Goal: Use online tool/utility: Utilize a website feature to perform a specific function

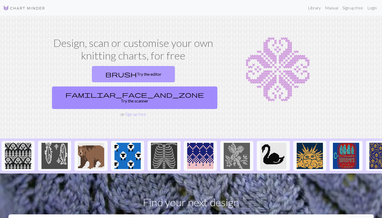
click at [101, 76] on link "brush Try the editor" at bounding box center [133, 74] width 83 height 16
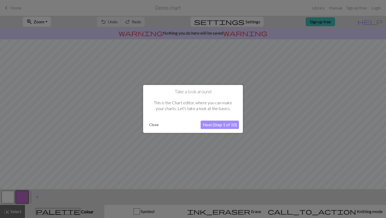
click at [153, 125] on button "Close" at bounding box center [154, 125] width 14 height 8
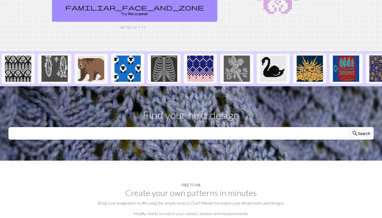
scroll to position [63, 0]
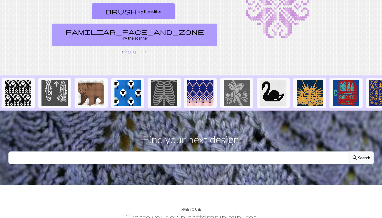
click at [190, 24] on link "familiar_face_and_zone Try the scanner" at bounding box center [134, 35] width 165 height 23
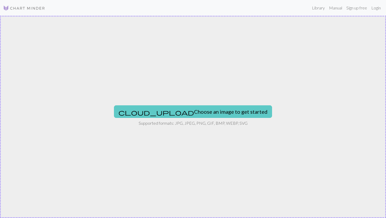
click at [198, 105] on button "cloud_upload Choose an image to get started" at bounding box center [193, 111] width 158 height 13
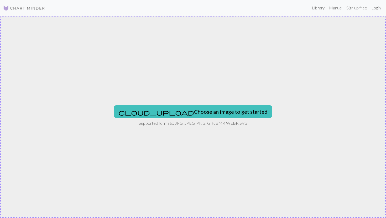
type input "C:\fakepath\IMG_4369.png"
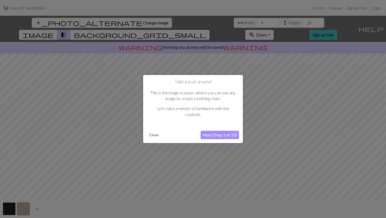
click at [215, 135] on button "Next (Step 1 of 10)" at bounding box center [219, 135] width 38 height 8
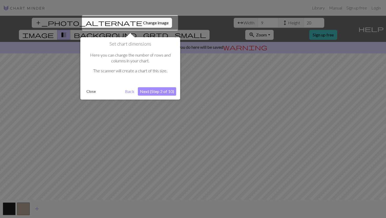
click at [91, 93] on button "Close" at bounding box center [91, 92] width 14 height 8
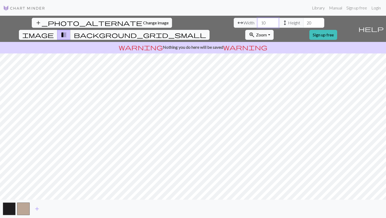
click at [257, 20] on input "10" at bounding box center [267, 23] width 21 height 10
click at [257, 20] on input "11" at bounding box center [267, 23] width 21 height 10
click at [257, 20] on input "12" at bounding box center [267, 23] width 21 height 10
click at [257, 20] on input "13" at bounding box center [267, 23] width 21 height 10
click at [257, 20] on input "14" at bounding box center [267, 23] width 21 height 10
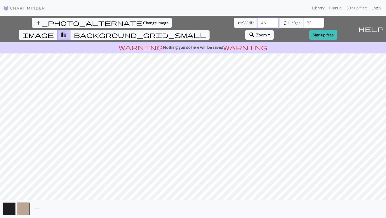
type input "46"
click at [257, 20] on input "46" at bounding box center [267, 23] width 21 height 10
click at [303, 22] on input "102" at bounding box center [313, 23] width 21 height 10
click at [303, 26] on input "102" at bounding box center [313, 23] width 21 height 10
click at [303, 24] on input "101" at bounding box center [313, 23] width 21 height 10
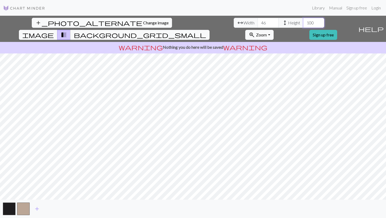
type input "100"
click at [303, 24] on input "100" at bounding box center [313, 23] width 21 height 10
click at [257, 22] on input "73" at bounding box center [267, 23] width 21 height 10
click at [257, 22] on input "74" at bounding box center [267, 23] width 21 height 10
click at [257, 22] on input "75" at bounding box center [267, 23] width 21 height 10
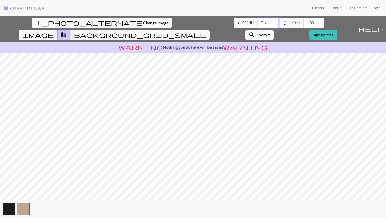
click at [257, 22] on input "76" at bounding box center [267, 23] width 21 height 10
click at [257, 22] on input "77" at bounding box center [267, 23] width 21 height 10
click at [257, 22] on input "78" at bounding box center [267, 23] width 21 height 10
click at [257, 22] on input "79" at bounding box center [267, 23] width 21 height 10
click at [257, 22] on input "80" at bounding box center [267, 23] width 21 height 10
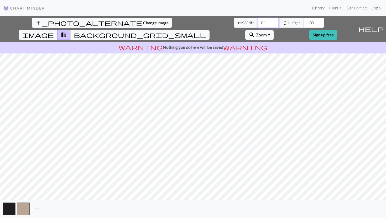
click at [257, 21] on input "81" at bounding box center [267, 23] width 21 height 10
click at [257, 21] on input "82" at bounding box center [267, 23] width 21 height 10
click at [257, 22] on input "93" at bounding box center [267, 23] width 21 height 10
click at [257, 22] on input "94" at bounding box center [267, 23] width 21 height 10
click at [257, 22] on input "95" at bounding box center [267, 23] width 21 height 10
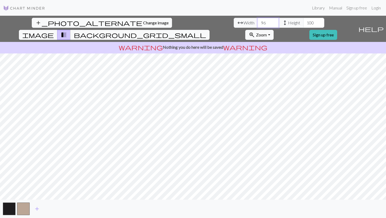
click at [257, 22] on input "96" at bounding box center [267, 23] width 21 height 10
click at [257, 22] on input "97" at bounding box center [267, 23] width 21 height 10
click at [257, 22] on input "98" at bounding box center [267, 23] width 21 height 10
click at [257, 22] on input "99" at bounding box center [267, 23] width 21 height 10
click at [257, 22] on input "100" at bounding box center [267, 23] width 21 height 10
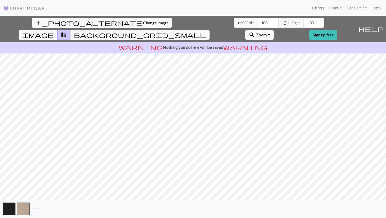
click at [40, 210] on span "add" at bounding box center [37, 208] width 6 height 7
click at [54, 210] on span "add" at bounding box center [51, 208] width 6 height 7
click at [54, 210] on button "button" at bounding box center [51, 209] width 13 height 13
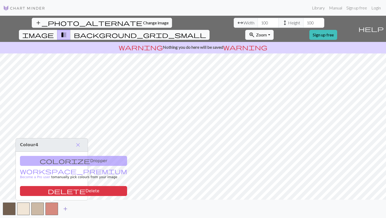
click at [67, 210] on span "add" at bounding box center [65, 208] width 6 height 7
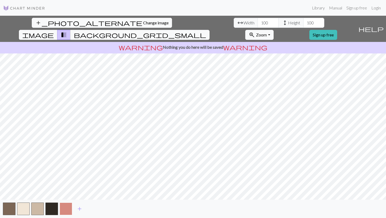
click at [67, 210] on button "button" at bounding box center [66, 209] width 13 height 13
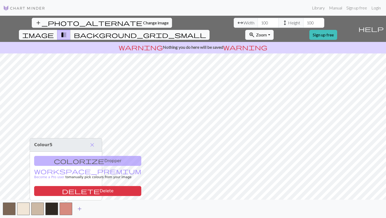
click at [82, 210] on span "add" at bounding box center [79, 208] width 6 height 7
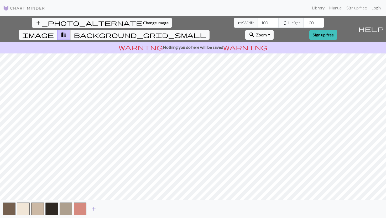
click at [98, 210] on button "add" at bounding box center [93, 209] width 13 height 10
click at [107, 211] on span "add" at bounding box center [108, 208] width 6 height 7
click at [123, 209] on span "add" at bounding box center [122, 208] width 6 height 7
click at [135, 210] on span "add" at bounding box center [136, 208] width 6 height 7
click at [149, 210] on span "add" at bounding box center [150, 208] width 6 height 7
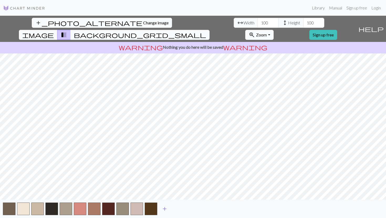
click at [166, 209] on span "add" at bounding box center [164, 208] width 6 height 7
click at [179, 210] on span "add" at bounding box center [178, 208] width 6 height 7
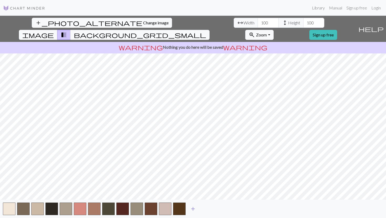
click at [194, 210] on span "add" at bounding box center [193, 208] width 6 height 7
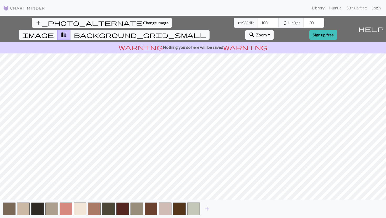
click at [208, 209] on span "add" at bounding box center [207, 208] width 6 height 7
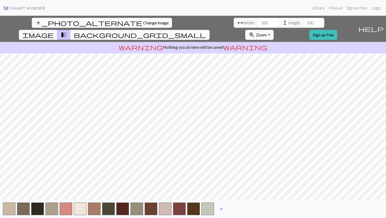
click at [224, 210] on button "add" at bounding box center [221, 209] width 13 height 10
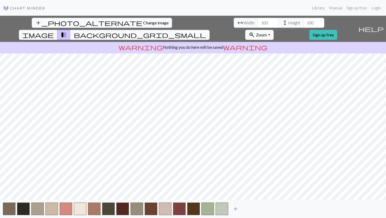
click at [234, 209] on span "add" at bounding box center [235, 208] width 6 height 7
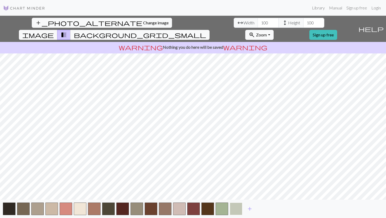
click at [241, 209] on button "button" at bounding box center [236, 209] width 13 height 13
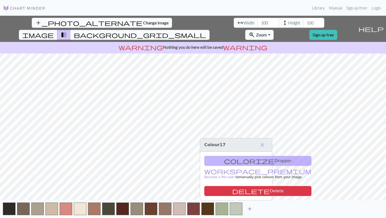
click at [251, 209] on span "add" at bounding box center [249, 208] width 6 height 7
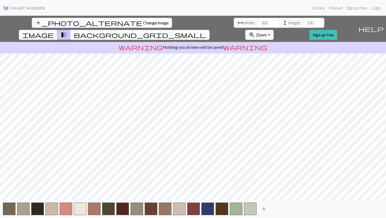
click at [265, 209] on span "add" at bounding box center [263, 208] width 6 height 7
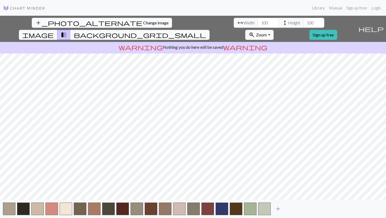
click at [279, 209] on span "add" at bounding box center [278, 208] width 6 height 7
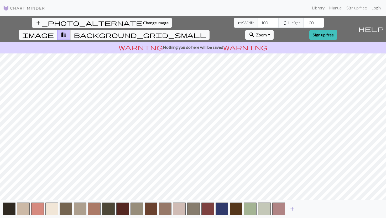
click at [291, 208] on span "add" at bounding box center [292, 208] width 6 height 7
click at [307, 209] on span "add" at bounding box center [306, 208] width 6 height 7
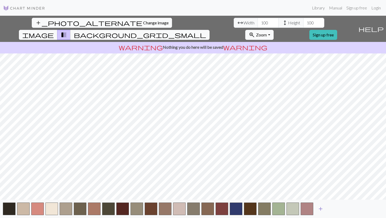
click at [323, 209] on button "add" at bounding box center [320, 209] width 13 height 10
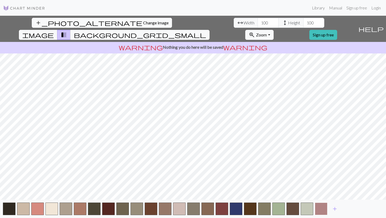
click at [320, 205] on button "button" at bounding box center [321, 209] width 13 height 13
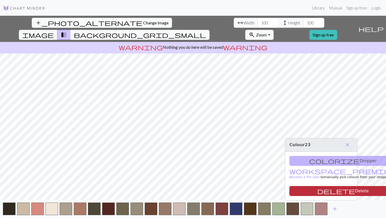
click at [328, 190] on button "delete Delete" at bounding box center [342, 191] width 107 height 10
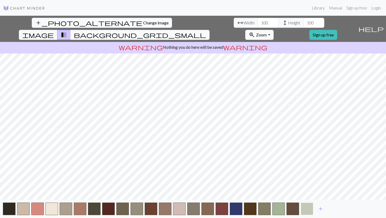
click at [301, 206] on button "button" at bounding box center [306, 209] width 13 height 13
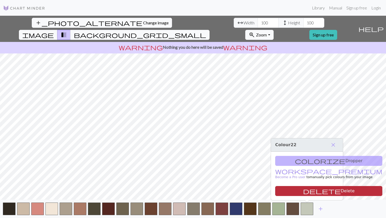
click at [315, 191] on button "delete Delete" at bounding box center [328, 191] width 107 height 10
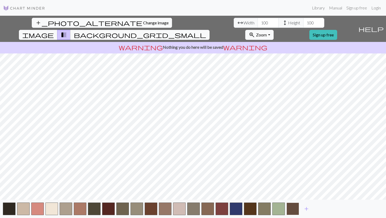
click at [295, 208] on button "button" at bounding box center [292, 209] width 13 height 13
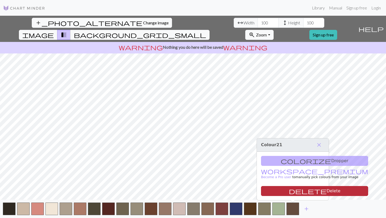
click at [300, 189] on button "delete Delete" at bounding box center [314, 191] width 107 height 10
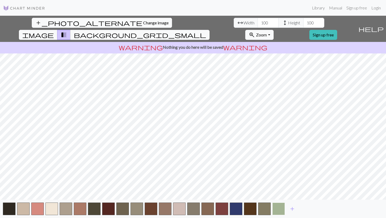
click at [278, 213] on button "button" at bounding box center [278, 209] width 13 height 13
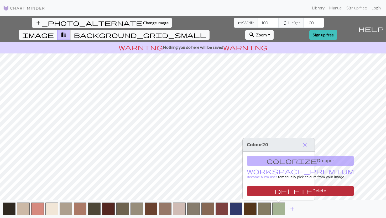
click at [285, 191] on button "delete Delete" at bounding box center [300, 191] width 107 height 10
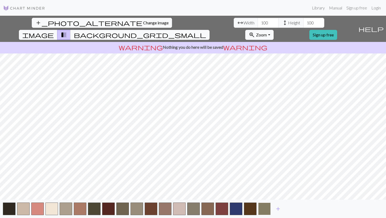
click at [264, 213] on button "button" at bounding box center [264, 209] width 13 height 13
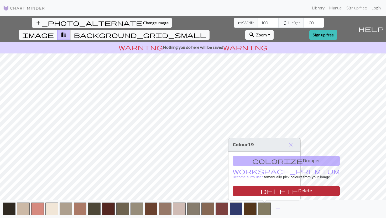
click at [274, 189] on button "delete Delete" at bounding box center [285, 191] width 107 height 10
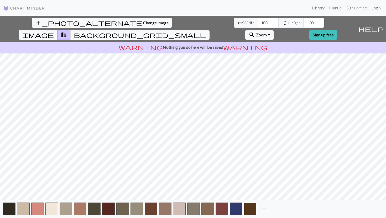
click at [254, 208] on button "button" at bounding box center [250, 209] width 13 height 13
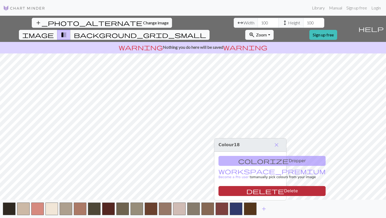
click at [257, 192] on button "delete Delete" at bounding box center [271, 191] width 107 height 10
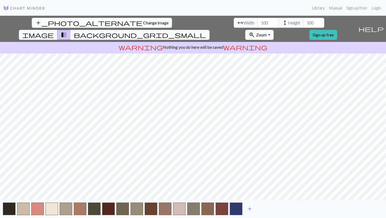
click at [247, 209] on span "add" at bounding box center [249, 208] width 6 height 7
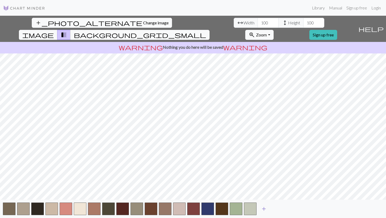
click at [264, 207] on span "add" at bounding box center [263, 208] width 6 height 7
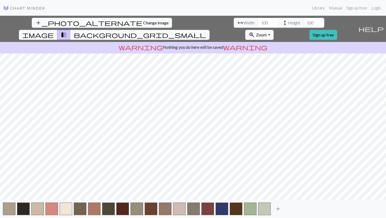
click at [277, 207] on span "add" at bounding box center [278, 208] width 6 height 7
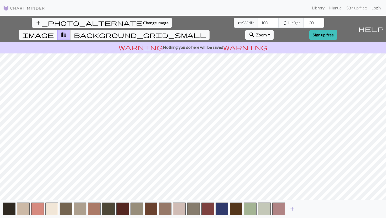
click at [294, 210] on span "add" at bounding box center [292, 208] width 6 height 7
click at [304, 208] on span "add" at bounding box center [306, 208] width 6 height 7
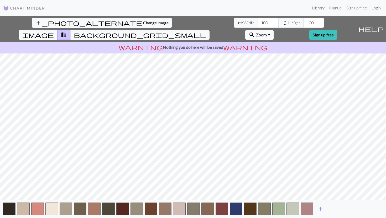
click at [323, 208] on span "add" at bounding box center [320, 208] width 6 height 7
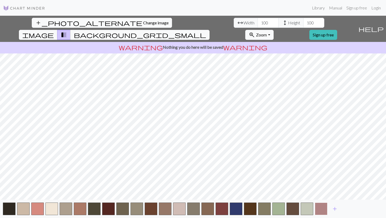
click at [323, 208] on button "button" at bounding box center [321, 209] width 13 height 13
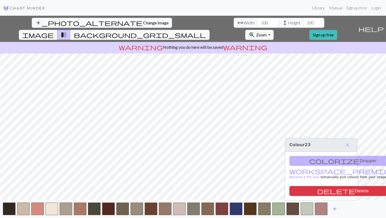
click at [338, 208] on button "add" at bounding box center [334, 209] width 13 height 10
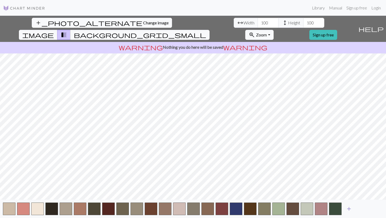
click at [348, 208] on span "add" at bounding box center [348, 208] width 6 height 7
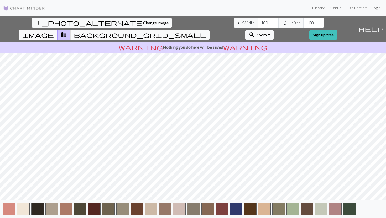
click at [365, 209] on span "add" at bounding box center [363, 208] width 6 height 7
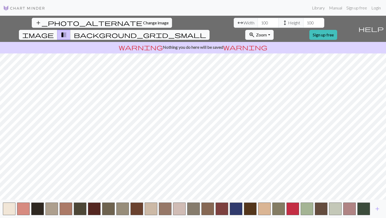
click at [381, 206] on div "add" at bounding box center [193, 209] width 386 height 18
click at [378, 207] on span "add" at bounding box center [377, 208] width 6 height 7
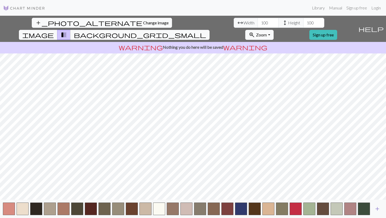
click at [378, 207] on span "add" at bounding box center [377, 208] width 6 height 7
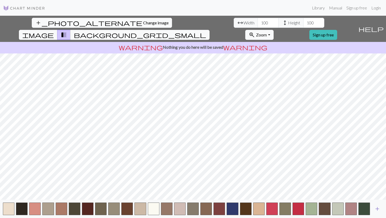
click at [378, 207] on span "add" at bounding box center [377, 208] width 6 height 7
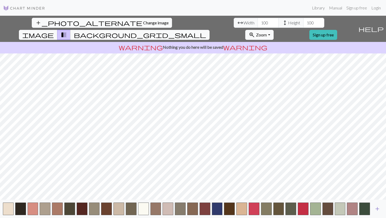
click at [378, 207] on span "add" at bounding box center [377, 208] width 6 height 7
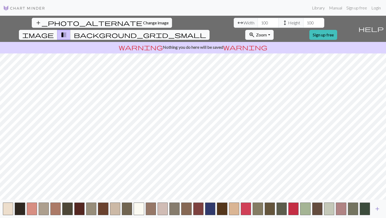
click at [378, 207] on span "add" at bounding box center [377, 208] width 6 height 7
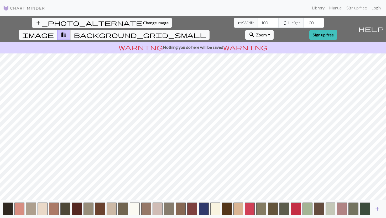
click at [378, 207] on span "add" at bounding box center [377, 208] width 6 height 7
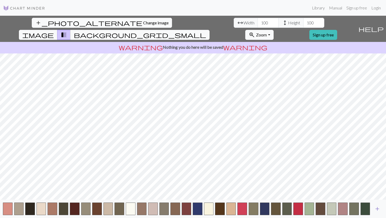
click at [378, 207] on span "add" at bounding box center [377, 208] width 6 height 7
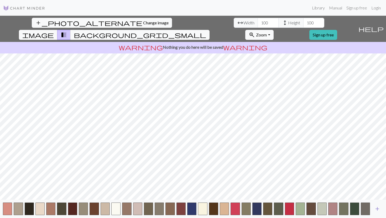
click at [378, 207] on span "add" at bounding box center [377, 208] width 6 height 7
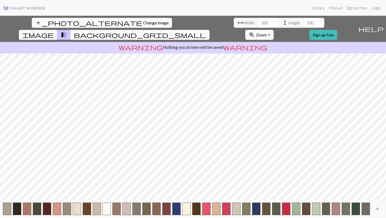
click at [378, 207] on span "add" at bounding box center [377, 208] width 6 height 7
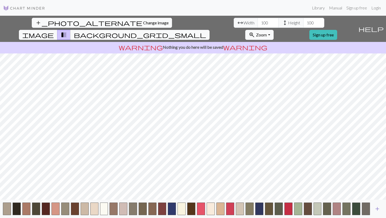
click at [378, 207] on span "add" at bounding box center [377, 208] width 6 height 7
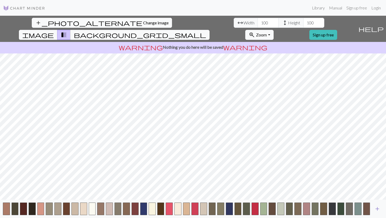
click at [378, 207] on span "add" at bounding box center [377, 208] width 6 height 7
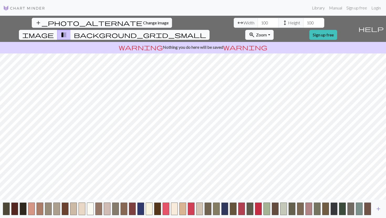
click at [378, 207] on span "add" at bounding box center [378, 208] width 6 height 7
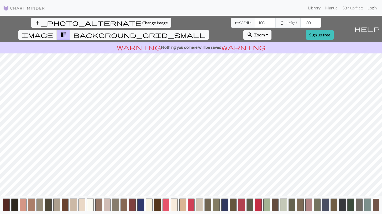
click at [378, 207] on button "button" at bounding box center [375, 205] width 7 height 13
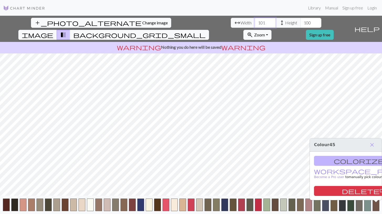
click at [254, 21] on input "101" at bounding box center [264, 23] width 21 height 10
click at [254, 21] on input "102" at bounding box center [264, 23] width 21 height 10
click at [254, 21] on input "103" at bounding box center [264, 23] width 21 height 10
click at [254, 21] on input "104" at bounding box center [264, 23] width 21 height 10
click at [254, 21] on input "105" at bounding box center [264, 23] width 21 height 10
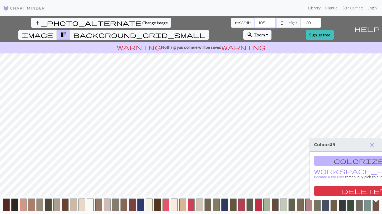
click at [254, 21] on input "106" at bounding box center [264, 23] width 21 height 10
click at [254, 21] on input "107" at bounding box center [264, 23] width 21 height 10
click at [254, 21] on input "108" at bounding box center [264, 23] width 21 height 10
click at [254, 20] on input "109" at bounding box center [264, 23] width 21 height 10
click at [254, 20] on input "110" at bounding box center [264, 23] width 21 height 10
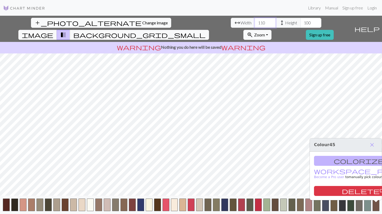
click at [254, 22] on input "110" at bounding box center [264, 23] width 21 height 10
type input "150"
click at [300, 23] on input "100" at bounding box center [310, 23] width 21 height 10
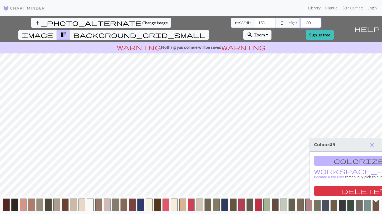
click at [300, 23] on input "100" at bounding box center [310, 23] width 21 height 10
type input "1"
type input "150"
click at [254, 20] on input "151" at bounding box center [264, 23] width 21 height 10
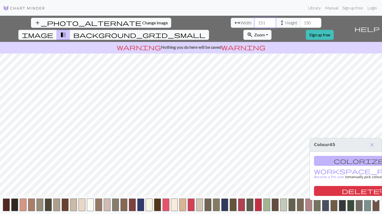
click at [254, 20] on input "151" at bounding box center [264, 23] width 21 height 10
click at [254, 21] on input "151" at bounding box center [264, 23] width 21 height 10
type input "200"
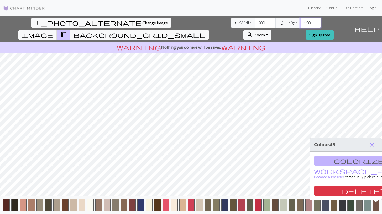
click at [300, 23] on input "150" at bounding box center [310, 23] width 21 height 10
click at [374, 144] on span "close" at bounding box center [372, 144] width 6 height 7
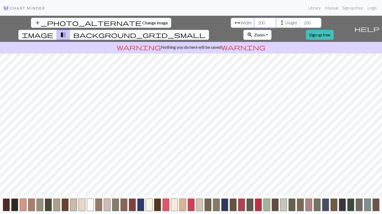
click at [254, 21] on input "200" at bounding box center [264, 23] width 21 height 10
click at [300, 22] on input "200" at bounding box center [310, 23] width 21 height 10
type input "180"
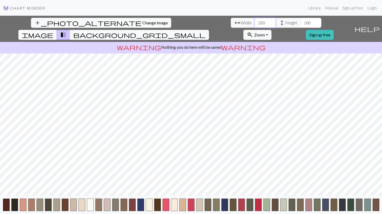
click at [254, 23] on input "200" at bounding box center [264, 23] width 21 height 10
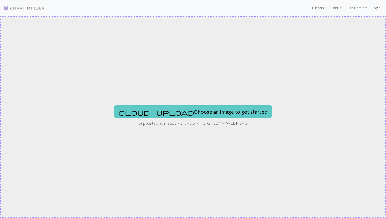
click at [179, 113] on button "cloud_upload Choose an image to get started" at bounding box center [193, 111] width 158 height 13
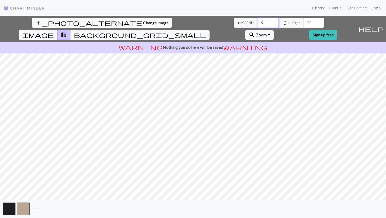
click at [257, 22] on input "9" at bounding box center [267, 23] width 21 height 10
type input "59"
click at [303, 22] on input "20" at bounding box center [313, 23] width 21 height 10
type input "2"
type input "7"
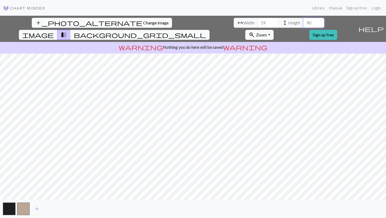
type input "90"
click at [257, 22] on input "59" at bounding box center [267, 23] width 21 height 10
type input "5"
click at [257, 23] on input "79" at bounding box center [267, 23] width 21 height 10
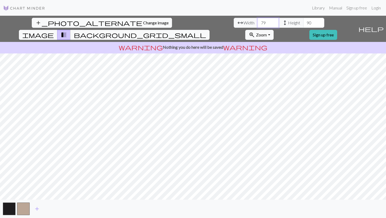
click at [257, 23] on input "79" at bounding box center [267, 23] width 21 height 10
type input "7"
type input "1"
type input "200"
click at [303, 22] on input "90" at bounding box center [313, 23] width 21 height 10
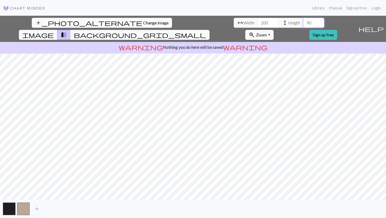
click at [303, 22] on input "90" at bounding box center [313, 23] width 21 height 10
type input "9"
click at [303, 25] on input "200" at bounding box center [313, 23] width 21 height 10
type input "2"
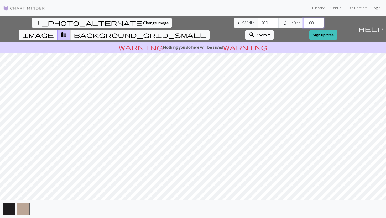
type input "180"
click at [257, 23] on input "200" at bounding box center [267, 23] width 21 height 10
click at [257, 23] on input "180" at bounding box center [267, 23] width 21 height 10
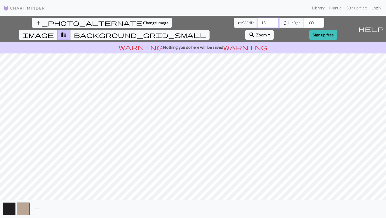
type input "150"
click at [303, 24] on input "180" at bounding box center [313, 23] width 21 height 10
type input "150"
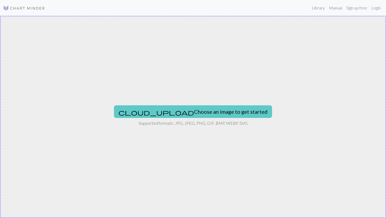
click at [163, 109] on button "cloud_upload Choose an image to get started" at bounding box center [193, 111] width 158 height 13
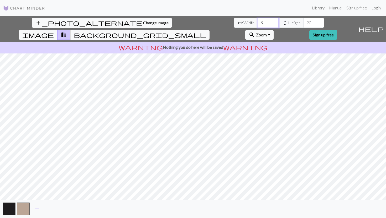
click at [257, 22] on input "9" at bounding box center [267, 23] width 21 height 10
type input "9"
type input "100"
click at [303, 24] on input "20" at bounding box center [313, 23] width 21 height 10
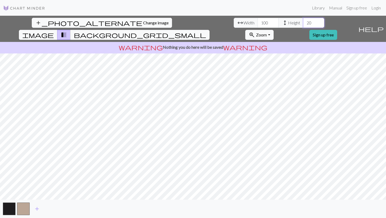
click at [303, 24] on input "20" at bounding box center [313, 23] width 21 height 10
type input "2"
type input "100"
click at [206, 31] on span "background_grid_small" at bounding box center [140, 34] width 132 height 7
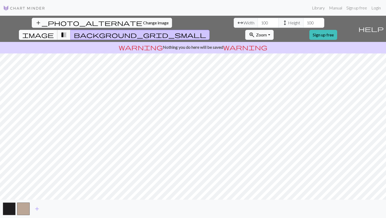
click at [54, 31] on span "image" at bounding box center [37, 34] width 31 height 7
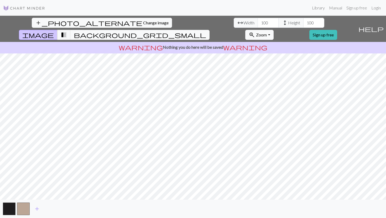
click at [244, 23] on div "add_photo_alternate Change image arrow_range Width 100 height Height 100 image …" at bounding box center [178, 29] width 356 height 26
click at [206, 31] on span "background_grid_small" at bounding box center [140, 34] width 132 height 7
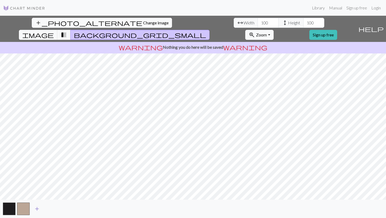
click at [37, 210] on span "add" at bounding box center [37, 208] width 6 height 7
click at [53, 210] on span "add" at bounding box center [51, 208] width 6 height 7
click at [66, 207] on span "add" at bounding box center [65, 208] width 6 height 7
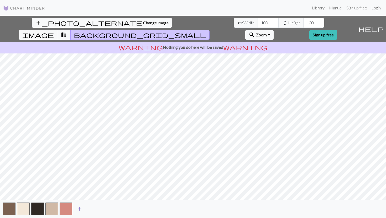
click at [79, 207] on span "add" at bounding box center [79, 208] width 6 height 7
click at [93, 209] on span "add" at bounding box center [94, 208] width 6 height 7
click at [106, 207] on span "add" at bounding box center [108, 208] width 6 height 7
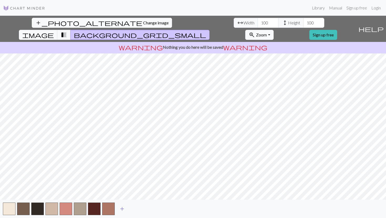
click at [127, 207] on button "add" at bounding box center [121, 209] width 13 height 10
click at [140, 210] on button "add" at bounding box center [136, 209] width 13 height 10
click at [151, 209] on span "add" at bounding box center [150, 208] width 6 height 7
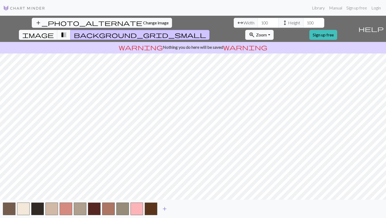
click at [166, 209] on span "add" at bounding box center [164, 208] width 6 height 7
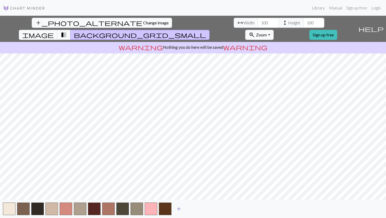
click at [182, 209] on button "add" at bounding box center [178, 209] width 13 height 10
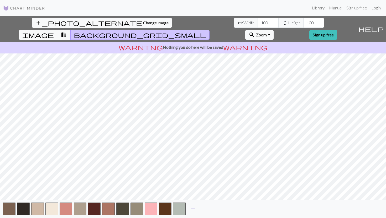
click at [192, 208] on span "add" at bounding box center [193, 208] width 6 height 7
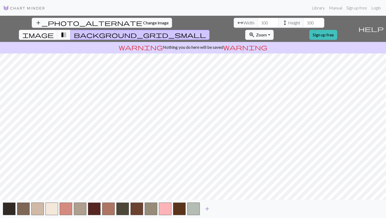
click at [202, 208] on button "add" at bounding box center [206, 209] width 13 height 10
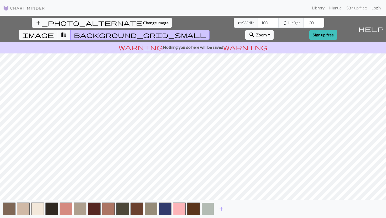
click at [206, 208] on button "button" at bounding box center [207, 209] width 13 height 13
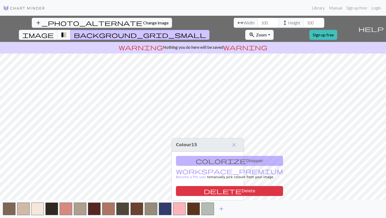
click at [226, 208] on button "add" at bounding box center [221, 209] width 13 height 10
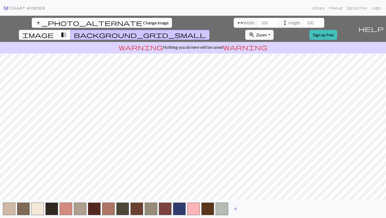
click at [238, 210] on button "add" at bounding box center [235, 209] width 13 height 10
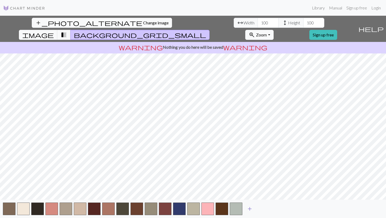
click at [251, 209] on span "add" at bounding box center [249, 208] width 6 height 7
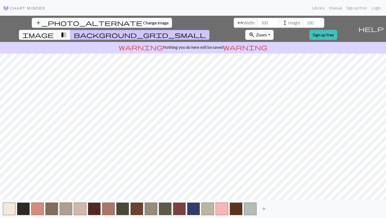
click at [259, 210] on button "add" at bounding box center [263, 209] width 13 height 10
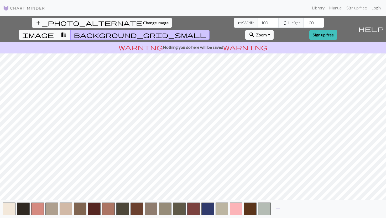
click at [278, 209] on span "add" at bounding box center [278, 208] width 6 height 7
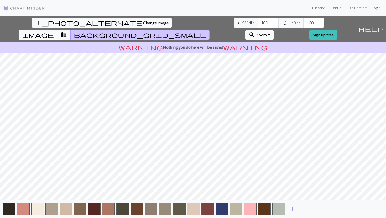
click at [293, 208] on span "add" at bounding box center [292, 208] width 6 height 7
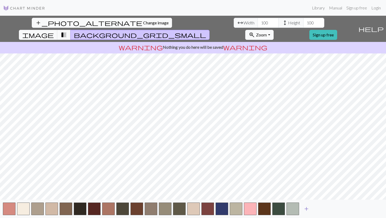
click at [311, 209] on button "add" at bounding box center [306, 209] width 13 height 10
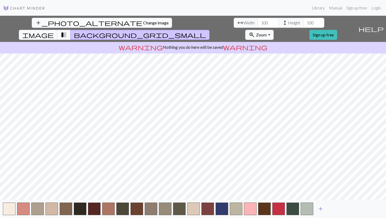
click at [319, 209] on span "add" at bounding box center [320, 208] width 6 height 7
click at [337, 209] on span "add" at bounding box center [334, 208] width 6 height 7
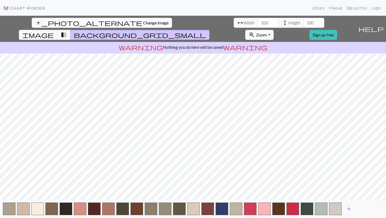
click at [349, 210] on span "add" at bounding box center [348, 208] width 6 height 7
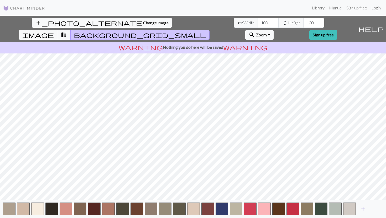
click at [367, 210] on button "add" at bounding box center [362, 209] width 13 height 10
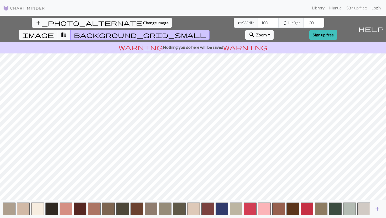
click at [375, 209] on span "add" at bounding box center [377, 208] width 6 height 7
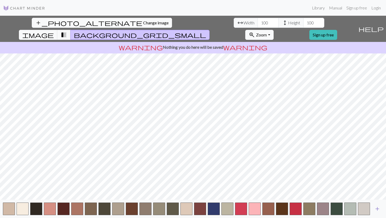
click at [376, 210] on span "add" at bounding box center [377, 208] width 6 height 7
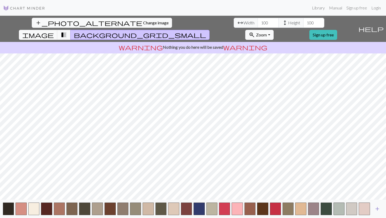
click at [376, 210] on span "add" at bounding box center [377, 208] width 6 height 7
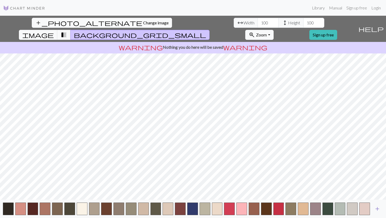
click at [376, 210] on span "add" at bounding box center [377, 208] width 6 height 7
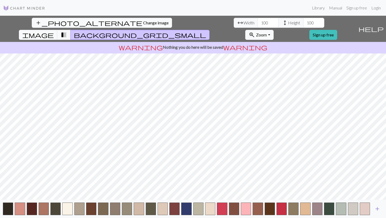
click at [376, 210] on span "add" at bounding box center [377, 208] width 6 height 7
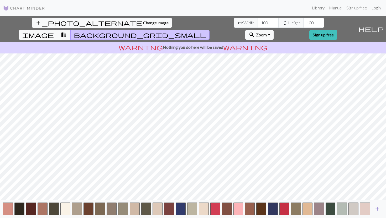
click at [376, 210] on span "add" at bounding box center [377, 208] width 6 height 7
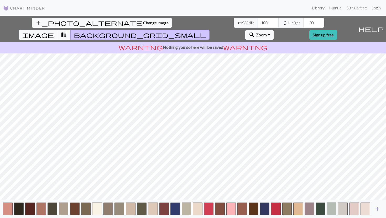
click at [376, 210] on span "add" at bounding box center [377, 208] width 6 height 7
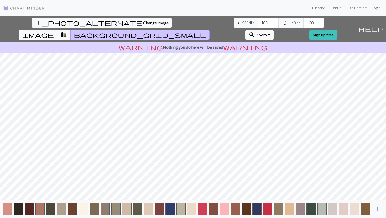
click at [376, 210] on span "add" at bounding box center [377, 208] width 6 height 7
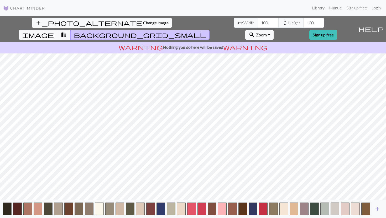
click at [376, 210] on span "add" at bounding box center [377, 208] width 6 height 7
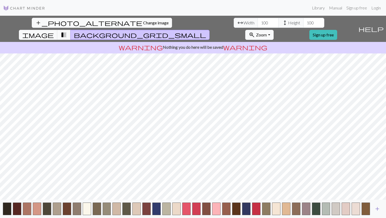
click at [376, 210] on span "add" at bounding box center [377, 208] width 6 height 7
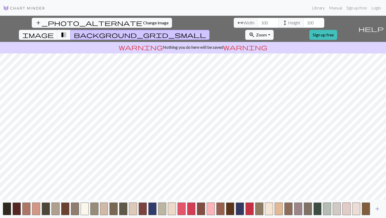
click at [376, 210] on span "add" at bounding box center [377, 208] width 6 height 7
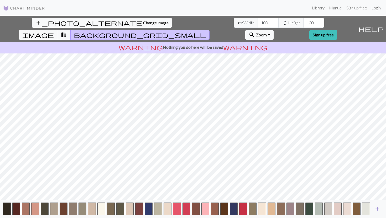
click at [376, 210] on span "add" at bounding box center [377, 208] width 6 height 7
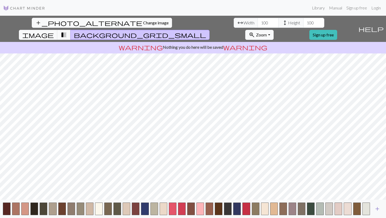
click at [376, 210] on span "add" at bounding box center [377, 208] width 6 height 7
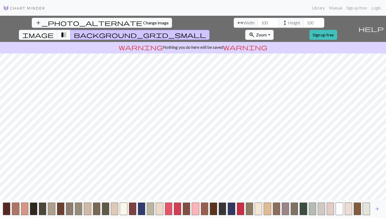
click at [376, 210] on span "add" at bounding box center [377, 208] width 6 height 7
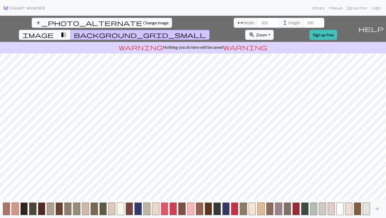
click at [376, 210] on span "add" at bounding box center [377, 208] width 6 height 7
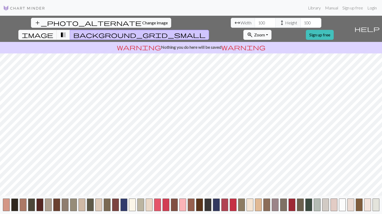
click at [376, 210] on button "button" at bounding box center [375, 205] width 7 height 13
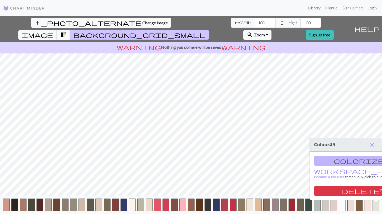
click at [381, 143] on h3 "Colour 45 close" at bounding box center [346, 145] width 72 height 13
click at [378, 144] on h3 "Colour 45 close" at bounding box center [346, 145] width 72 height 13
click at [370, 144] on span "close" at bounding box center [372, 144] width 6 height 7
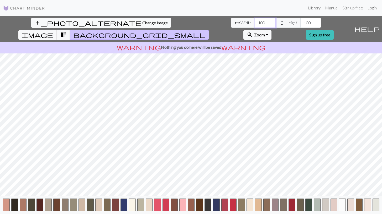
click at [254, 24] on input "100" at bounding box center [264, 23] width 21 height 10
type input "120"
click at [300, 21] on input "100" at bounding box center [310, 23] width 21 height 10
click at [300, 22] on input "100" at bounding box center [310, 23] width 21 height 10
type input "120"
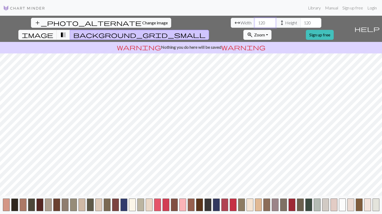
click at [254, 23] on input "120" at bounding box center [264, 23] width 21 height 10
click at [254, 24] on input "120" at bounding box center [264, 23] width 21 height 10
type input "130"
click at [300, 23] on input "120" at bounding box center [310, 23] width 21 height 10
type input "130"
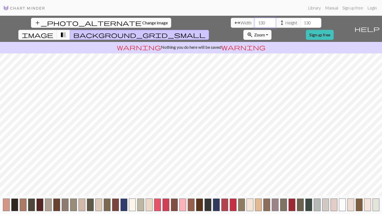
drag, startPoint x: 116, startPoint y: 24, endPoint x: 130, endPoint y: 36, distance: 18.1
click at [254, 24] on input "130" at bounding box center [264, 23] width 21 height 10
type input "140"
click at [300, 23] on input "130" at bounding box center [310, 23] width 21 height 10
type input "140"
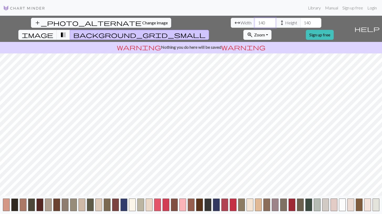
click at [254, 22] on input "140" at bounding box center [264, 23] width 21 height 10
type input "150"
click at [300, 22] on input "140" at bounding box center [310, 23] width 21 height 10
type input "150"
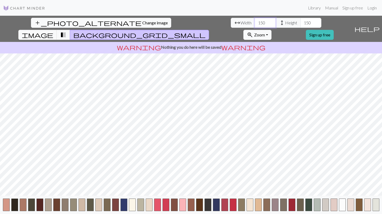
click at [254, 22] on input "150" at bounding box center [264, 23] width 21 height 10
click at [254, 23] on input "130" at bounding box center [264, 23] width 21 height 10
click at [254, 22] on input "130" at bounding box center [264, 23] width 21 height 10
type input "139"
click at [300, 23] on input "150" at bounding box center [310, 23] width 21 height 10
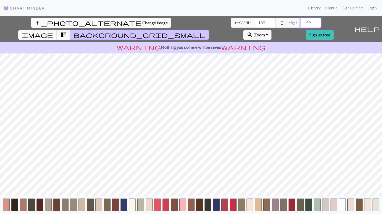
type input "159"
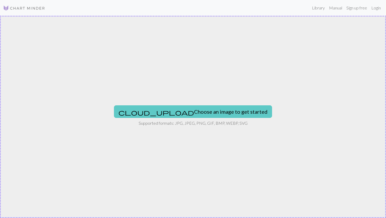
click at [218, 106] on button "cloud_upload Choose an image to get started" at bounding box center [193, 111] width 158 height 13
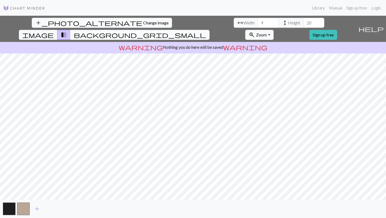
click at [206, 31] on span "background_grid_small" at bounding box center [140, 34] width 132 height 7
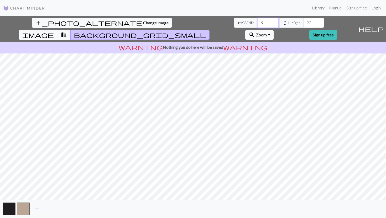
click at [257, 24] on input "9" at bounding box center [267, 23] width 21 height 10
type input "139"
click at [303, 24] on input "20" at bounding box center [313, 23] width 21 height 10
type input "2"
type input "159"
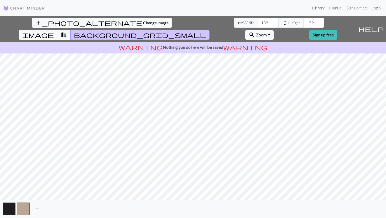
click at [40, 207] on span "add" at bounding box center [37, 208] width 6 height 7
click at [54, 212] on span "add" at bounding box center [51, 208] width 6 height 7
click at [66, 208] on span "add" at bounding box center [65, 208] width 6 height 7
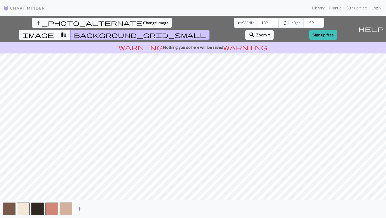
click at [82, 207] on span "add" at bounding box center [79, 208] width 6 height 7
click at [93, 206] on span "add" at bounding box center [94, 208] width 6 height 7
click at [111, 207] on button "add" at bounding box center [107, 209] width 13 height 10
click at [124, 206] on span "add" at bounding box center [122, 208] width 6 height 7
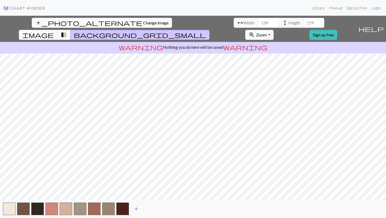
click at [136, 208] on span "add" at bounding box center [136, 208] width 6 height 7
click at [148, 210] on span "add" at bounding box center [150, 208] width 6 height 7
click at [169, 209] on button "add" at bounding box center [164, 209] width 13 height 10
click at [182, 211] on button "add" at bounding box center [178, 209] width 13 height 10
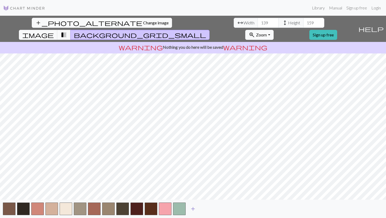
click at [192, 211] on span "add" at bounding box center [193, 208] width 6 height 7
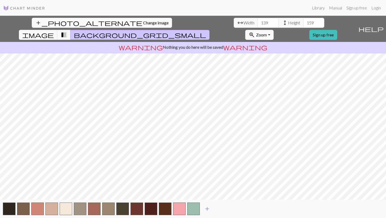
click at [207, 210] on span "add" at bounding box center [207, 208] width 6 height 7
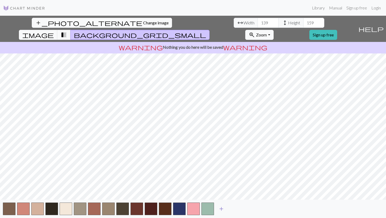
click at [217, 211] on button "add" at bounding box center [221, 209] width 13 height 10
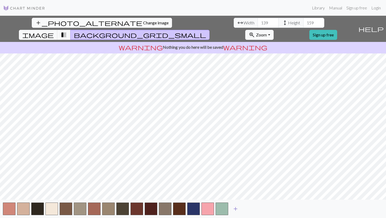
click at [238, 210] on span "add" at bounding box center [235, 208] width 6 height 7
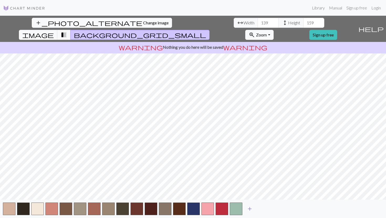
click at [251, 210] on span "add" at bounding box center [249, 208] width 6 height 7
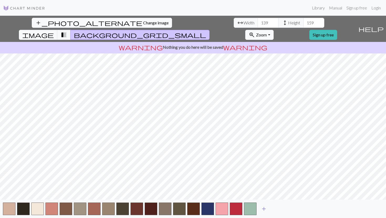
click at [264, 210] on span "add" at bounding box center [263, 208] width 6 height 7
click at [278, 211] on span "add" at bounding box center [278, 208] width 6 height 7
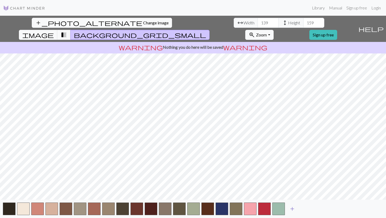
click at [294, 210] on span "add" at bounding box center [292, 208] width 6 height 7
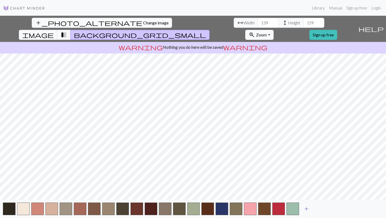
click at [307, 210] on span "add" at bounding box center [306, 208] width 6 height 7
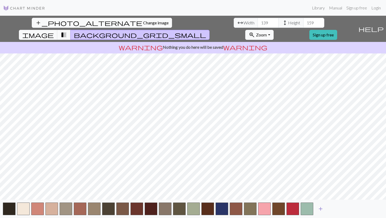
click at [324, 208] on button "add" at bounding box center [320, 209] width 13 height 10
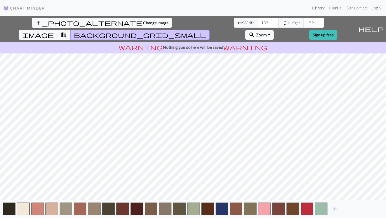
click at [337, 209] on span "add" at bounding box center [334, 208] width 6 height 7
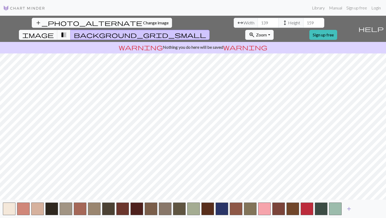
click at [349, 209] on span "add" at bounding box center [348, 208] width 6 height 7
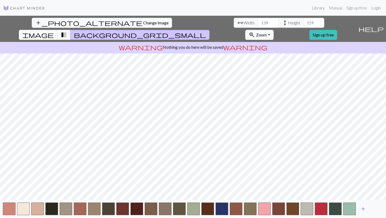
click at [364, 210] on span "add" at bounding box center [363, 208] width 6 height 7
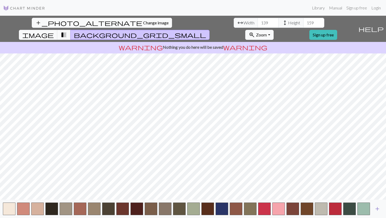
click at [377, 210] on span "add" at bounding box center [377, 208] width 6 height 7
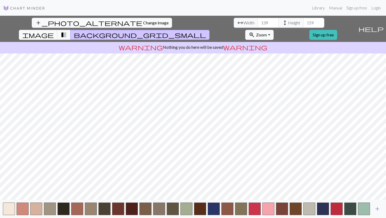
click at [380, 209] on button "add" at bounding box center [376, 209] width 13 height 10
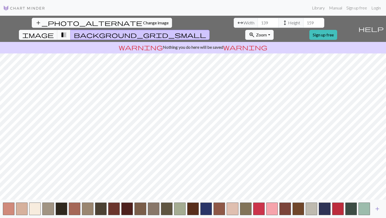
click at [380, 209] on button "add" at bounding box center [376, 209] width 13 height 10
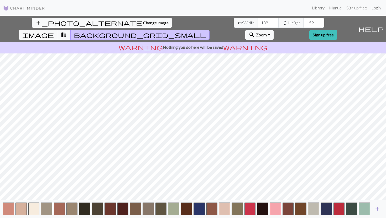
click at [380, 209] on button "add" at bounding box center [376, 209] width 13 height 10
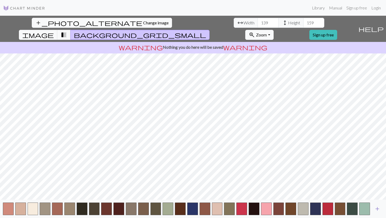
click at [380, 209] on button "add" at bounding box center [376, 209] width 13 height 10
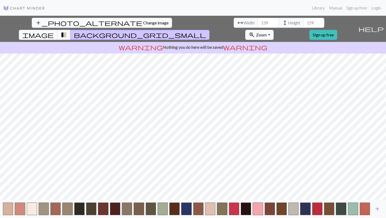
click at [380, 209] on button "add" at bounding box center [376, 209] width 13 height 10
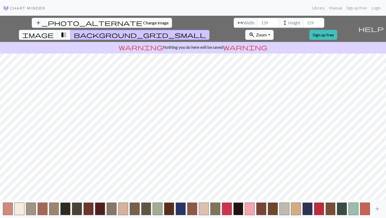
click at [380, 209] on button "add" at bounding box center [376, 209] width 13 height 10
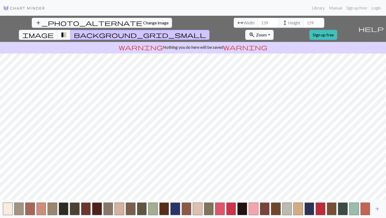
click at [380, 209] on button "add" at bounding box center [376, 209] width 13 height 10
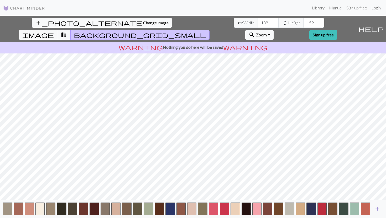
click at [380, 209] on button "add" at bounding box center [376, 209] width 13 height 10
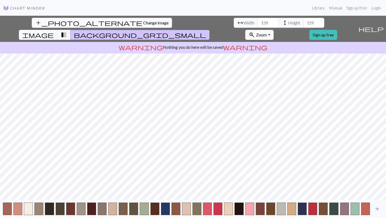
click at [380, 209] on button "add" at bounding box center [376, 209] width 13 height 10
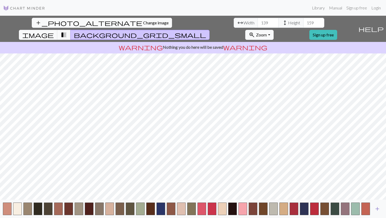
click at [380, 209] on button "add" at bounding box center [376, 209] width 13 height 10
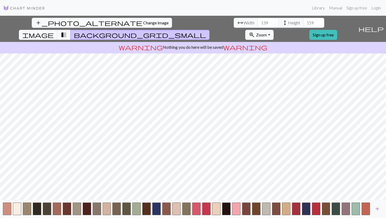
click at [380, 209] on button "add" at bounding box center [376, 209] width 13 height 10
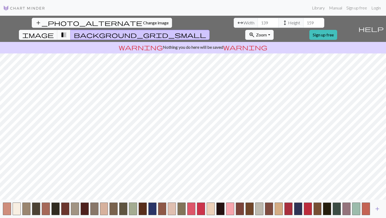
click at [380, 209] on button "add" at bounding box center [376, 209] width 13 height 10
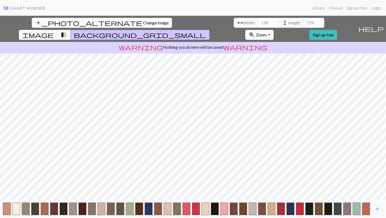
click at [380, 209] on button "add" at bounding box center [376, 209] width 13 height 10
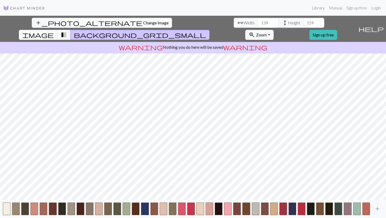
click at [380, 209] on button "add" at bounding box center [376, 209] width 13 height 10
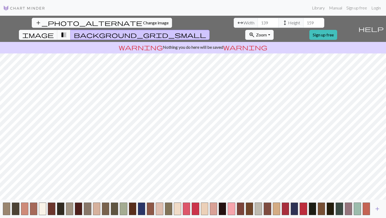
click at [380, 209] on button "add" at bounding box center [376, 209] width 13 height 10
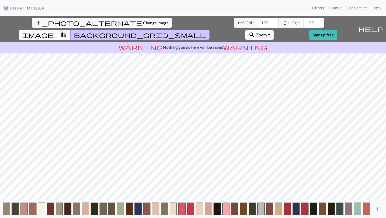
click at [380, 209] on span "add" at bounding box center [377, 208] width 6 height 7
click at [380, 209] on button "add" at bounding box center [376, 209] width 13 height 10
click at [380, 209] on div "add" at bounding box center [193, 209] width 386 height 18
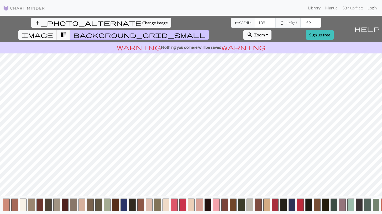
click at [378, 209] on button "button" at bounding box center [375, 205] width 7 height 13
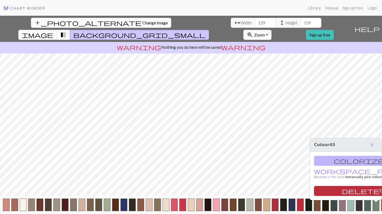
click at [361, 191] on button "delete Delete" at bounding box center [367, 191] width 107 height 10
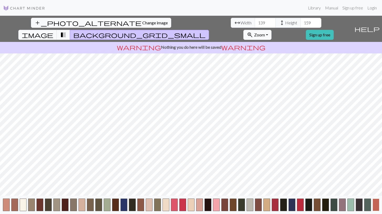
click at [376, 210] on button "button" at bounding box center [375, 205] width 7 height 13
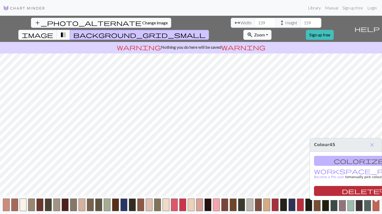
click at [368, 191] on button "delete Delete" at bounding box center [367, 191] width 107 height 10
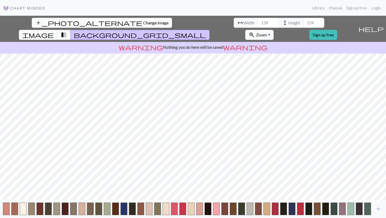
click at [371, 207] on div "add" at bounding box center [193, 209] width 386 height 18
click at [369, 207] on button "button" at bounding box center [367, 209] width 7 height 13
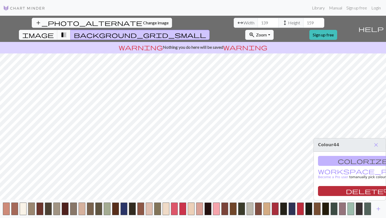
click at [365, 191] on button "delete Delete" at bounding box center [371, 191] width 107 height 10
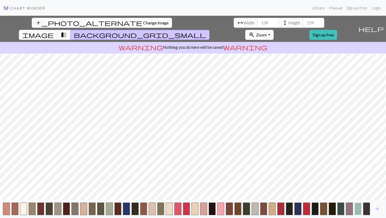
click at [354, 209] on button "button" at bounding box center [357, 209] width 7 height 13
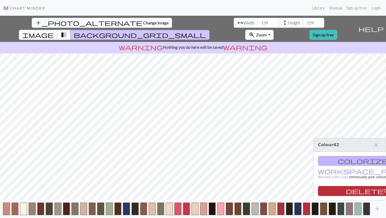
click at [355, 190] on button "delete Delete" at bounding box center [371, 191] width 107 height 10
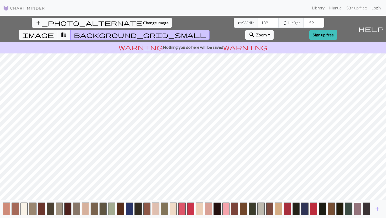
click at [355, 208] on button "button" at bounding box center [357, 209] width 7 height 13
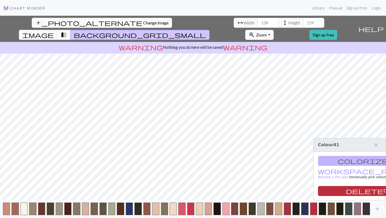
click at [355, 191] on button "delete Delete" at bounding box center [371, 191] width 107 height 10
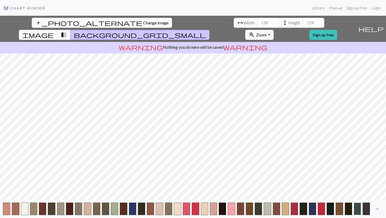
click at [357, 207] on button "button" at bounding box center [356, 209] width 7 height 13
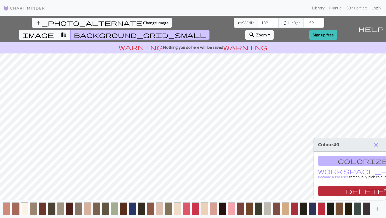
click at [359, 189] on button "delete Delete" at bounding box center [371, 191] width 107 height 10
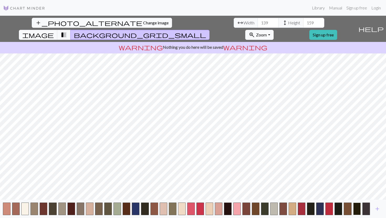
click at [358, 210] on button "button" at bounding box center [357, 209] width 8 height 13
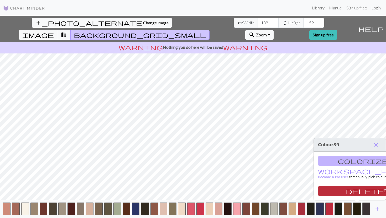
click at [358, 186] on button "delete Delete" at bounding box center [371, 191] width 107 height 10
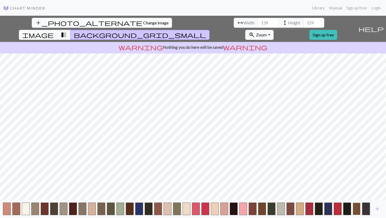
click at [358, 209] on button "button" at bounding box center [356, 209] width 8 height 13
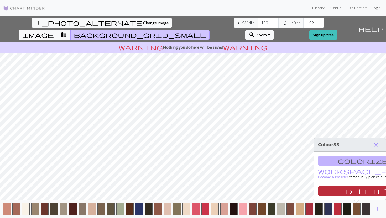
click at [356, 192] on button "delete Delete" at bounding box center [371, 191] width 107 height 10
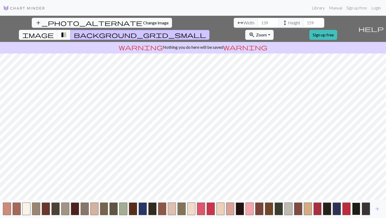
click at [357, 212] on button "button" at bounding box center [356, 209] width 8 height 13
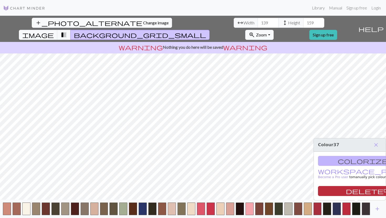
click at [355, 189] on button "delete Delete" at bounding box center [371, 191] width 107 height 10
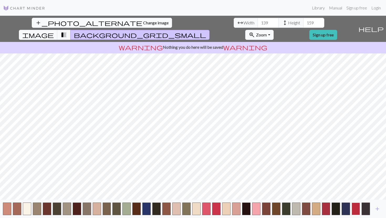
click at [355, 209] on button "button" at bounding box center [355, 209] width 8 height 13
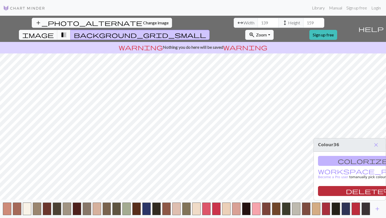
click at [355, 192] on button "delete Delete" at bounding box center [371, 191] width 107 height 10
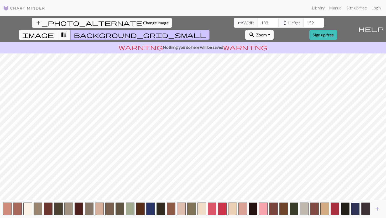
click at [355, 207] on button "button" at bounding box center [355, 209] width 9 height 13
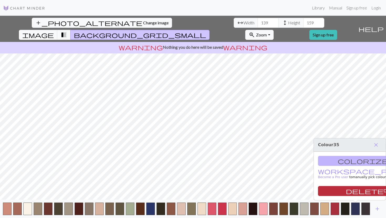
click at [353, 189] on button "delete Delete" at bounding box center [371, 191] width 107 height 10
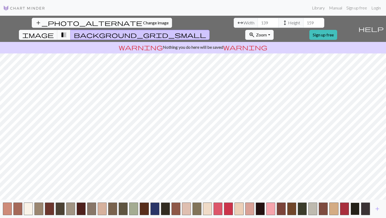
click at [355, 210] on button "button" at bounding box center [354, 209] width 9 height 13
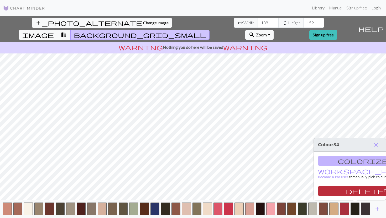
click at [354, 193] on button "delete Delete" at bounding box center [371, 191] width 107 height 10
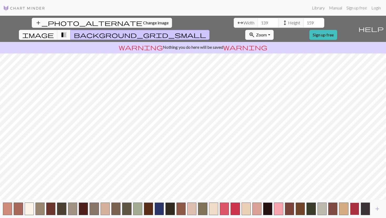
click at [354, 215] on button "button" at bounding box center [354, 209] width 9 height 13
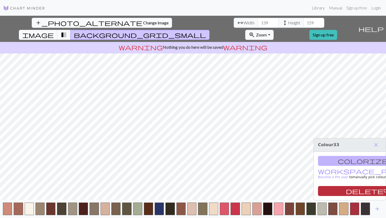
click at [354, 191] on button "delete Delete" at bounding box center [371, 191] width 107 height 10
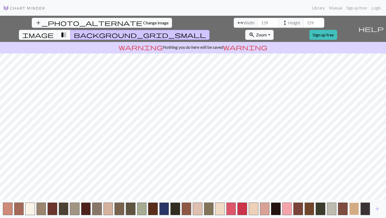
click at [353, 208] on button "button" at bounding box center [354, 209] width 10 height 13
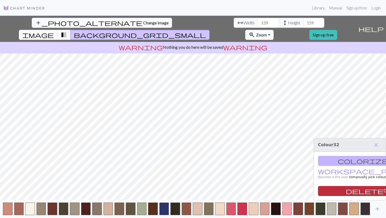
click at [350, 194] on button "delete Delete" at bounding box center [371, 191] width 107 height 10
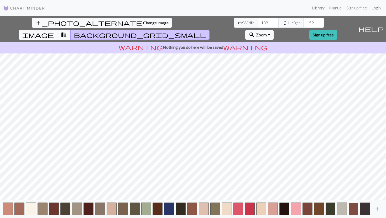
click at [353, 209] on button "button" at bounding box center [353, 209] width 10 height 13
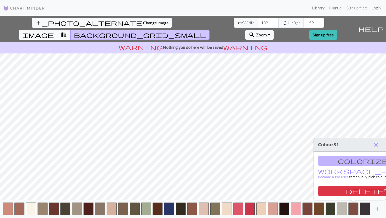
click at [351, 185] on div "colorize Dropper workspace_premium Become a Pro user to manually pick colours f…" at bounding box center [349, 176] width 72 height 49
click at [351, 194] on button "delete Delete" at bounding box center [371, 191] width 107 height 10
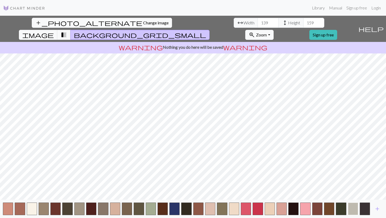
click at [351, 206] on button "button" at bounding box center [353, 209] width 10 height 13
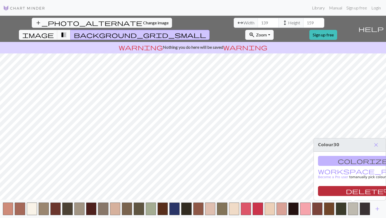
click at [350, 191] on button "delete Delete" at bounding box center [371, 191] width 107 height 10
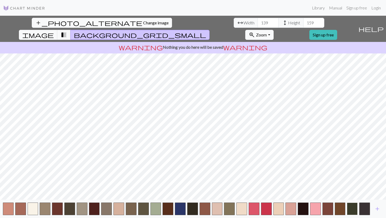
click at [352, 210] on button "button" at bounding box center [352, 209] width 11 height 13
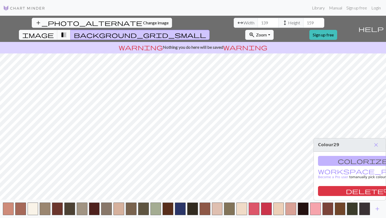
click at [351, 189] on button "delete Delete" at bounding box center [371, 191] width 107 height 10
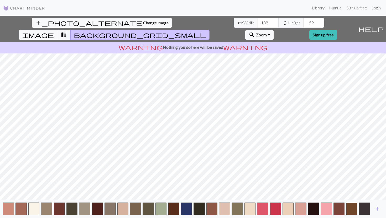
click at [352, 207] on button "button" at bounding box center [351, 209] width 11 height 13
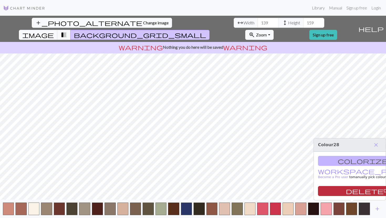
click at [350, 186] on button "delete Delete" at bounding box center [371, 191] width 107 height 10
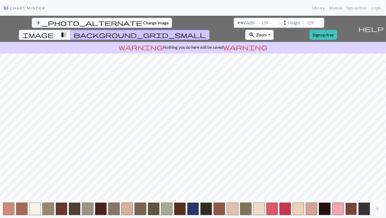
click at [354, 207] on button "button" at bounding box center [351, 209] width 12 height 13
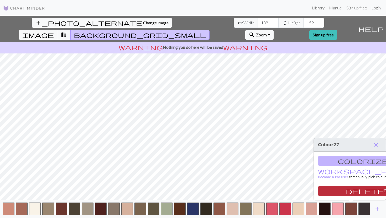
click at [354, 193] on button "delete Delete" at bounding box center [371, 191] width 107 height 10
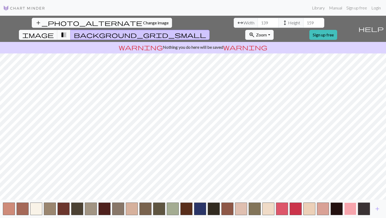
click at [351, 208] on button "button" at bounding box center [350, 209] width 12 height 13
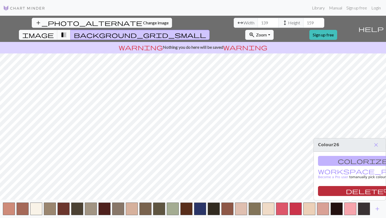
click at [352, 191] on button "delete Delete" at bounding box center [371, 191] width 107 height 10
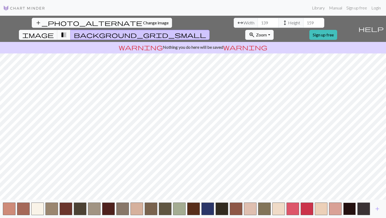
click at [352, 212] on button "button" at bounding box center [349, 209] width 13 height 13
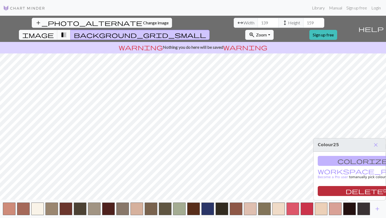
click at [352, 194] on button "delete Delete" at bounding box center [370, 191] width 107 height 10
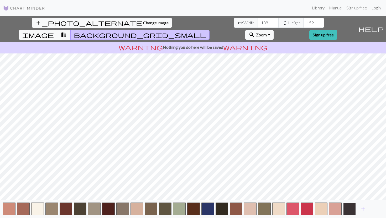
click at [352, 206] on button "button" at bounding box center [349, 209] width 13 height 13
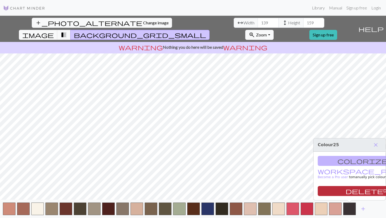
click at [352, 190] on button "delete Delete" at bounding box center [370, 191] width 107 height 10
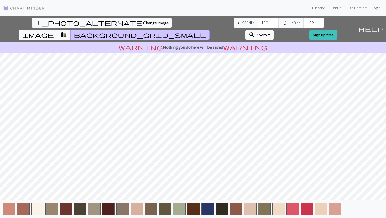
click at [334, 208] on button "button" at bounding box center [335, 209] width 13 height 13
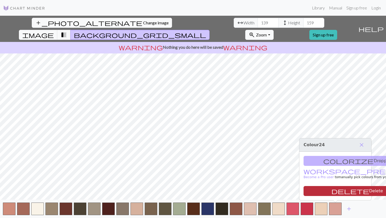
click at [336, 187] on button "delete Delete" at bounding box center [356, 191] width 107 height 10
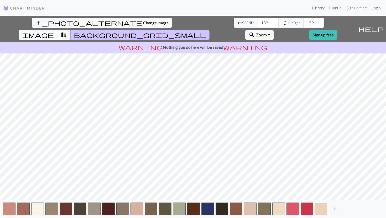
click at [318, 211] on button "button" at bounding box center [321, 209] width 13 height 13
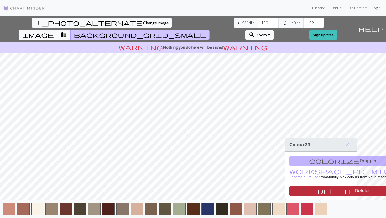
click at [321, 189] on button "delete Delete" at bounding box center [342, 191] width 107 height 10
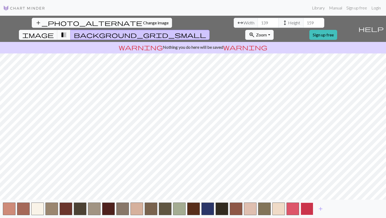
click at [310, 209] on button "button" at bounding box center [306, 209] width 13 height 13
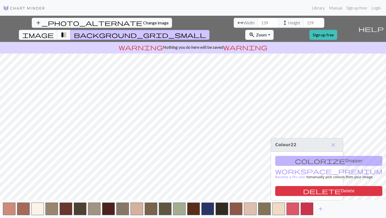
click at [313, 185] on div "colorize Dropper workspace_premium Become a Pro user to manually pick colours f…" at bounding box center [307, 176] width 72 height 49
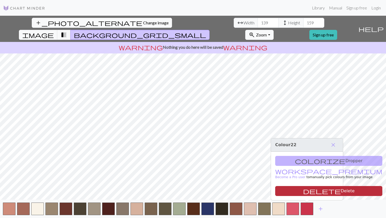
click at [312, 189] on button "delete Delete" at bounding box center [328, 191] width 107 height 10
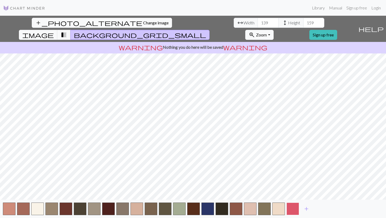
click at [288, 208] on button "button" at bounding box center [292, 209] width 13 height 13
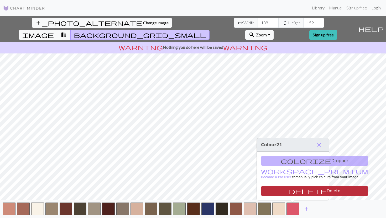
click at [296, 188] on button "delete Delete" at bounding box center [314, 191] width 107 height 10
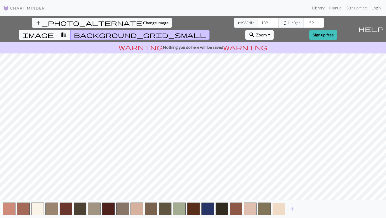
click at [273, 207] on button "button" at bounding box center [278, 209] width 13 height 13
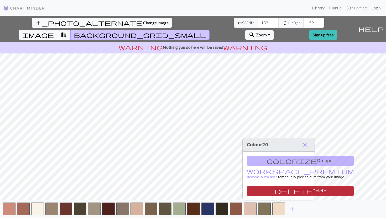
click at [282, 194] on button "delete Delete" at bounding box center [300, 191] width 107 height 10
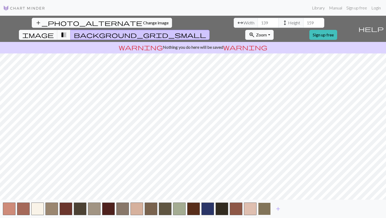
click at [265, 208] on button "button" at bounding box center [264, 209] width 13 height 13
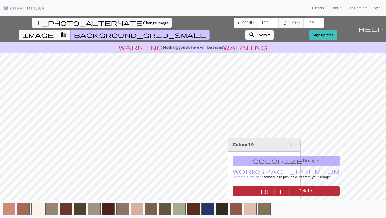
click at [267, 187] on button "delete Delete" at bounding box center [285, 191] width 107 height 10
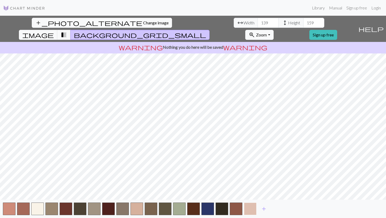
click at [249, 209] on button "button" at bounding box center [250, 209] width 13 height 13
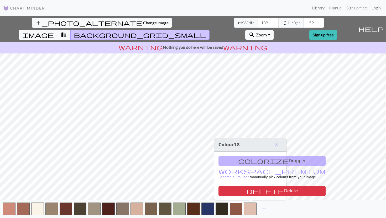
click at [251, 192] on button "delete Delete" at bounding box center [271, 191] width 107 height 10
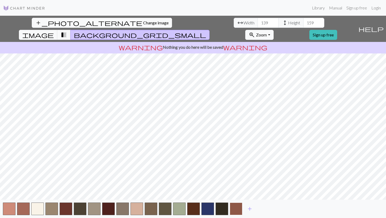
click at [239, 212] on button "button" at bounding box center [236, 209] width 13 height 13
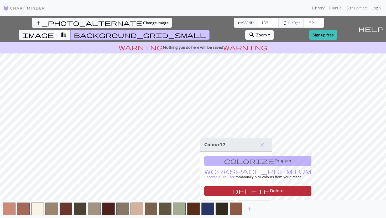
click at [239, 189] on button "delete Delete" at bounding box center [257, 191] width 107 height 10
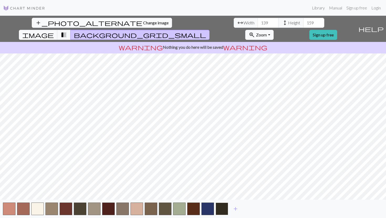
click at [226, 208] on button "button" at bounding box center [221, 209] width 13 height 13
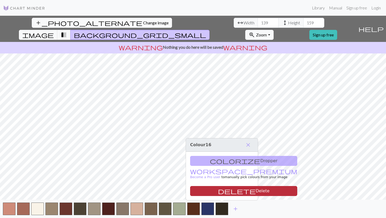
click at [226, 192] on button "delete Delete" at bounding box center [243, 191] width 107 height 10
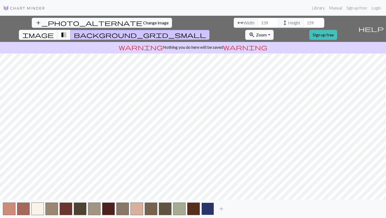
click at [213, 207] on button "button" at bounding box center [207, 209] width 13 height 13
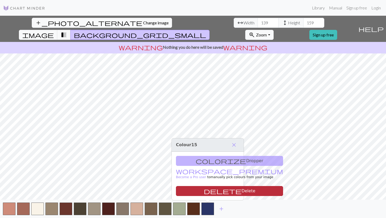
click at [215, 195] on button "delete Delete" at bounding box center [229, 191] width 107 height 10
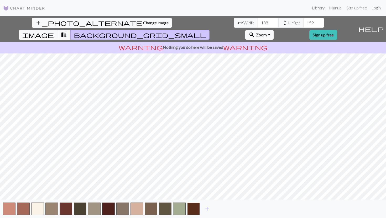
click at [193, 210] on button "button" at bounding box center [193, 209] width 13 height 13
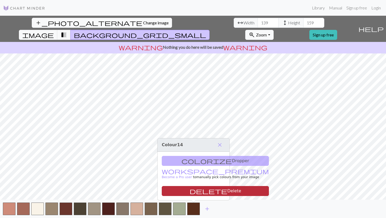
click at [198, 193] on button "delete Delete" at bounding box center [215, 191] width 107 height 10
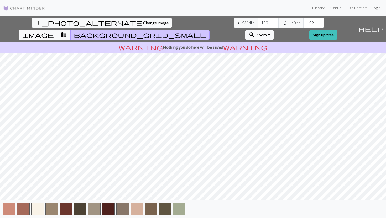
click at [182, 204] on button "button" at bounding box center [179, 209] width 13 height 13
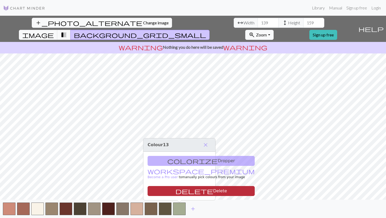
click at [182, 193] on button "delete Delete" at bounding box center [200, 191] width 107 height 10
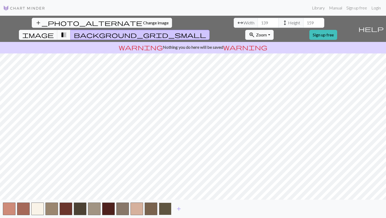
click at [169, 204] on button "button" at bounding box center [165, 209] width 13 height 13
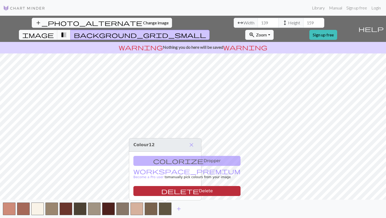
click at [169, 194] on button "delete Delete" at bounding box center [186, 191] width 107 height 10
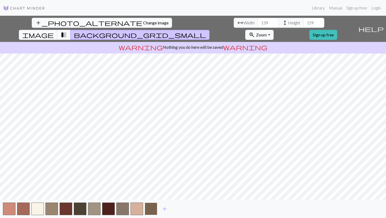
click at [151, 210] on button "button" at bounding box center [151, 209] width 13 height 13
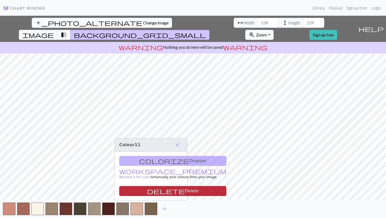
click at [152, 193] on button "delete Delete" at bounding box center [172, 191] width 107 height 10
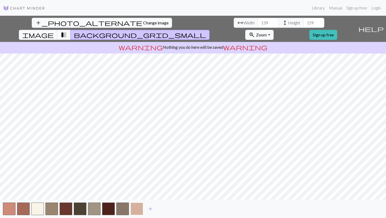
click at [137, 206] on button "button" at bounding box center [136, 209] width 13 height 13
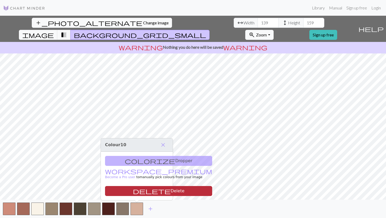
click at [140, 189] on button "delete Delete" at bounding box center [158, 191] width 107 height 10
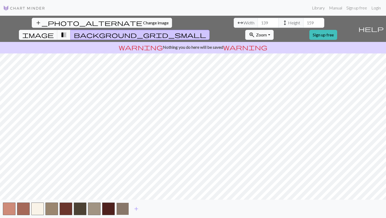
click at [123, 209] on button "button" at bounding box center [122, 209] width 13 height 13
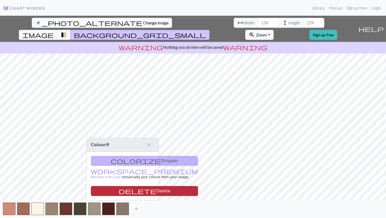
click at [125, 193] on button "delete Delete" at bounding box center [144, 191] width 107 height 10
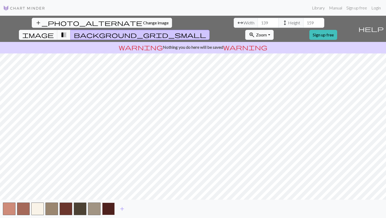
click at [110, 206] on button "button" at bounding box center [108, 209] width 13 height 13
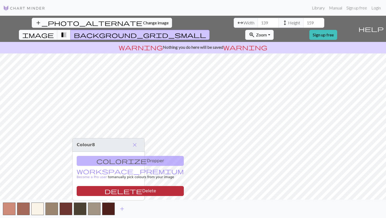
click at [113, 193] on button "delete Delete" at bounding box center [130, 191] width 107 height 10
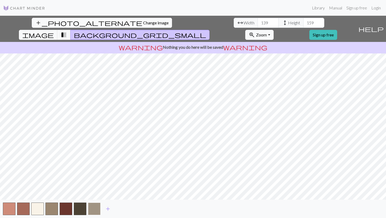
click at [97, 208] on button "button" at bounding box center [94, 209] width 13 height 13
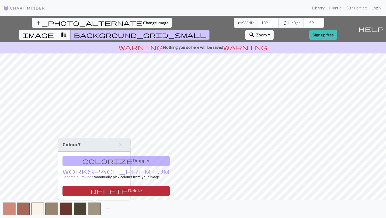
click at [100, 190] on button "delete Delete" at bounding box center [115, 191] width 107 height 10
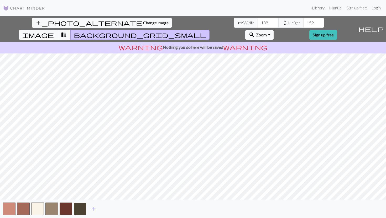
click at [82, 209] on button "button" at bounding box center [80, 209] width 13 height 13
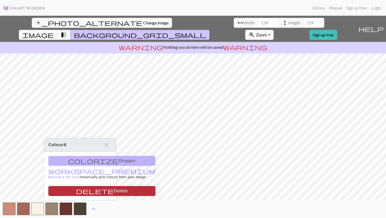
click at [87, 189] on button "delete Delete" at bounding box center [101, 191] width 107 height 10
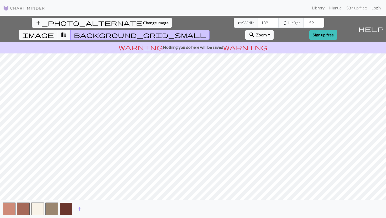
click at [69, 209] on button "button" at bounding box center [66, 209] width 13 height 13
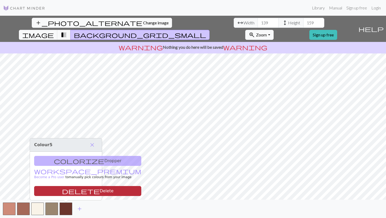
click at [74, 193] on button "delete Delete" at bounding box center [87, 191] width 107 height 10
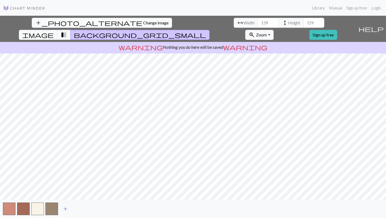
click at [60, 204] on button "add" at bounding box center [65, 209] width 13 height 10
click at [12, 210] on button "button" at bounding box center [9, 209] width 13 height 13
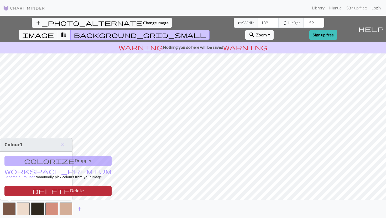
click at [32, 194] on span "delete" at bounding box center [51, 191] width 38 height 7
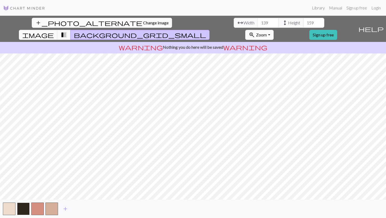
click at [27, 207] on button "button" at bounding box center [23, 209] width 13 height 13
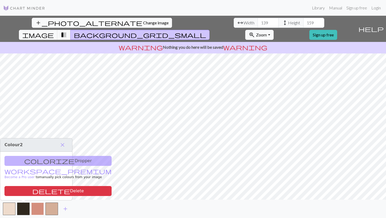
click at [42, 210] on button "button" at bounding box center [37, 209] width 13 height 13
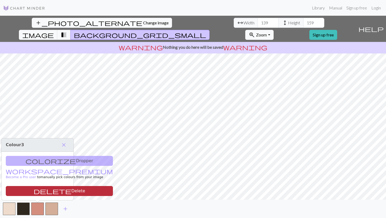
click at [42, 196] on div "colorize Dropper workspace_premium Become a Pro user to manually pick colours f…" at bounding box center [38, 176] width 72 height 49
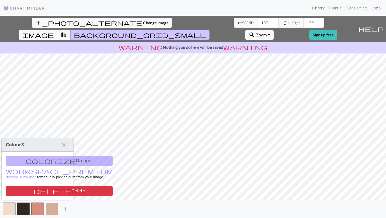
click at [47, 207] on button "button" at bounding box center [51, 209] width 13 height 13
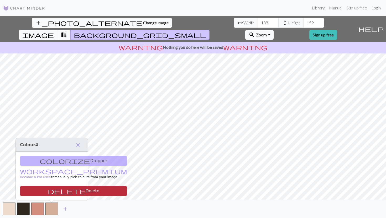
click at [48, 193] on span "delete" at bounding box center [67, 191] width 38 height 7
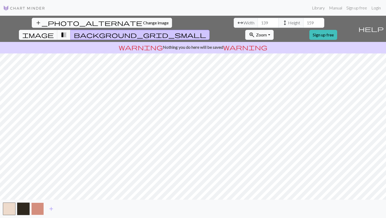
click at [41, 208] on button "button" at bounding box center [37, 209] width 13 height 13
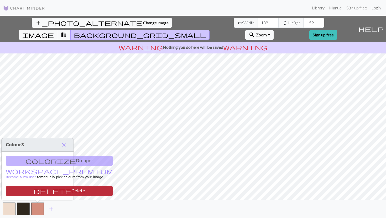
click at [41, 193] on button "delete Delete" at bounding box center [59, 191] width 107 height 10
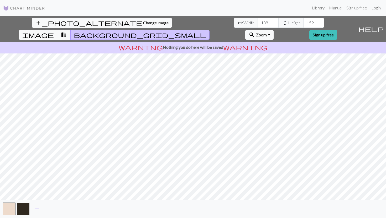
click at [28, 207] on button "button" at bounding box center [23, 209] width 13 height 13
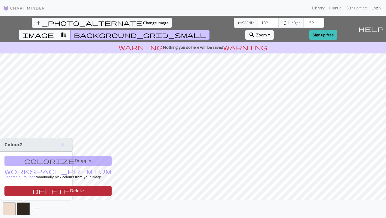
click at [32, 191] on span "delete" at bounding box center [51, 191] width 38 height 7
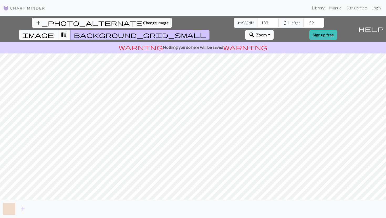
click at [11, 210] on button "button" at bounding box center [9, 209] width 13 height 13
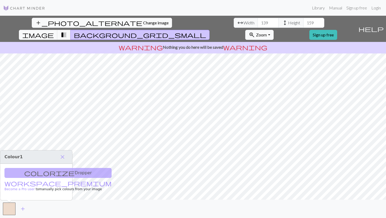
click at [52, 216] on div "add" at bounding box center [193, 209] width 386 height 18
click at [23, 207] on span "add" at bounding box center [23, 208] width 6 height 7
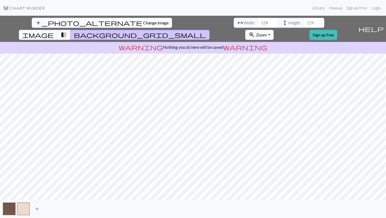
click at [36, 207] on span "add" at bounding box center [37, 208] width 6 height 7
click at [25, 206] on button "button" at bounding box center [23, 209] width 13 height 13
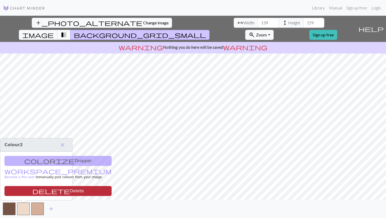
click at [47, 188] on button "delete Delete" at bounding box center [57, 191] width 107 height 10
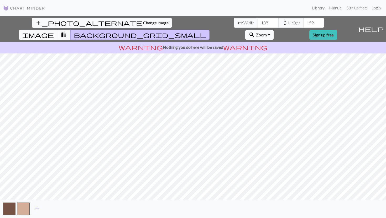
click at [38, 209] on span "add" at bounding box center [37, 208] width 6 height 7
click at [51, 207] on span "add" at bounding box center [51, 208] width 6 height 7
click at [67, 208] on span "add" at bounding box center [65, 208] width 6 height 7
click at [81, 209] on span "add" at bounding box center [79, 208] width 6 height 7
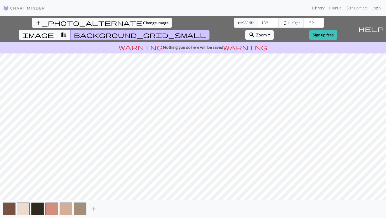
click at [97, 209] on button "add" at bounding box center [93, 209] width 13 height 10
click at [110, 208] on span "add" at bounding box center [108, 208] width 6 height 7
click at [121, 210] on span "add" at bounding box center [122, 208] width 6 height 7
click at [137, 209] on span "add" at bounding box center [136, 208] width 6 height 7
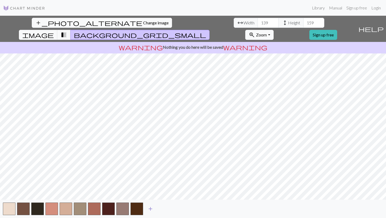
click at [149, 210] on span "add" at bounding box center [150, 208] width 6 height 7
click at [166, 210] on span "add" at bounding box center [164, 208] width 6 height 7
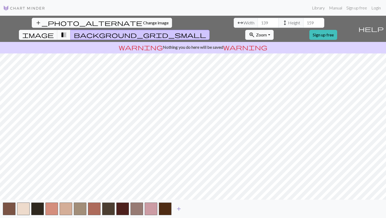
click at [178, 211] on span "add" at bounding box center [178, 208] width 6 height 7
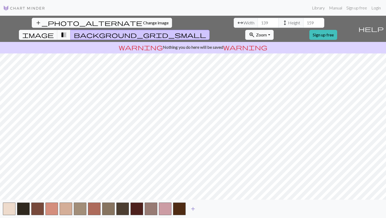
click at [189, 210] on button "add" at bounding box center [192, 209] width 13 height 10
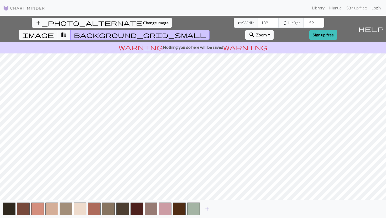
click at [206, 209] on span "add" at bounding box center [207, 208] width 6 height 7
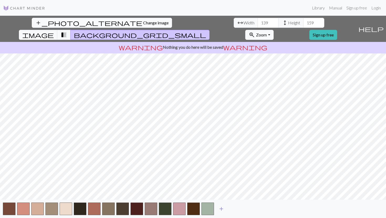
click at [224, 209] on span "add" at bounding box center [221, 208] width 6 height 7
click at [238, 209] on span "add" at bounding box center [235, 208] width 6 height 7
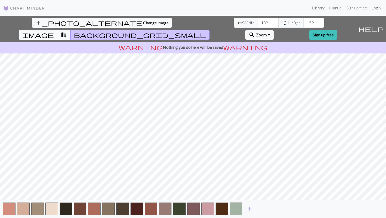
click at [250, 209] on span "add" at bounding box center [249, 208] width 6 height 7
click at [266, 210] on span "add" at bounding box center [263, 208] width 6 height 7
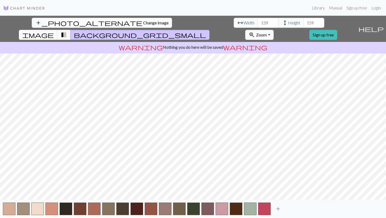
click at [281, 210] on span "add" at bounding box center [278, 208] width 6 height 7
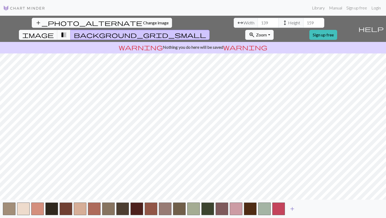
click at [294, 210] on span "add" at bounding box center [292, 208] width 6 height 7
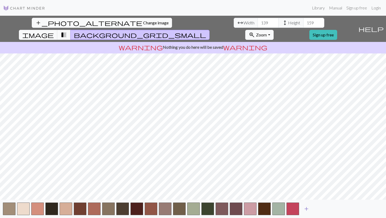
click at [306, 210] on span "add" at bounding box center [306, 208] width 6 height 7
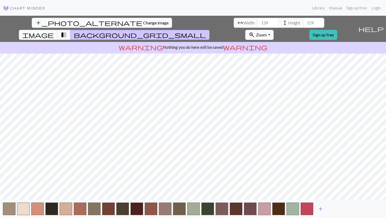
click at [320, 210] on span "add" at bounding box center [320, 208] width 6 height 7
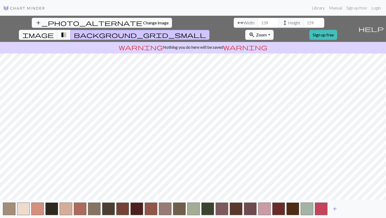
click at [334, 210] on span "add" at bounding box center [334, 208] width 6 height 7
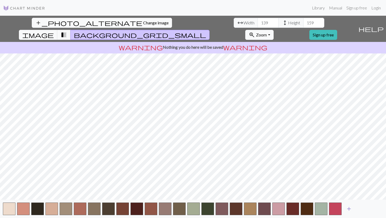
click at [347, 211] on span "add" at bounding box center [348, 208] width 6 height 7
click at [361, 209] on span "add" at bounding box center [363, 208] width 6 height 7
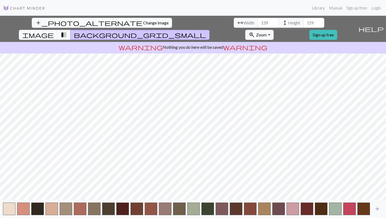
click at [374, 209] on span "add" at bounding box center [377, 208] width 6 height 7
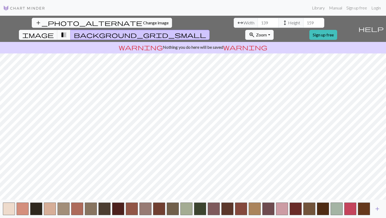
click at [380, 208] on button "add" at bounding box center [376, 209] width 13 height 10
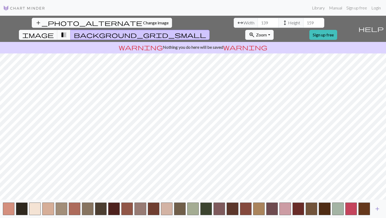
click at [380, 208] on button "add" at bounding box center [376, 209] width 13 height 10
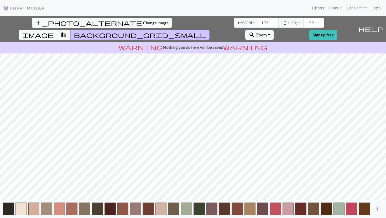
click at [380, 208] on button "add" at bounding box center [376, 209] width 13 height 10
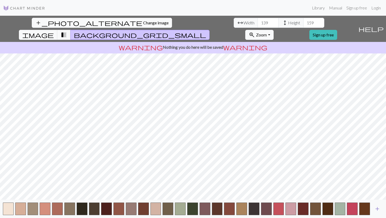
click at [380, 208] on button "add" at bounding box center [376, 209] width 13 height 10
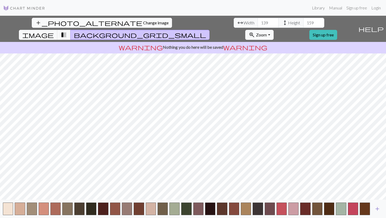
click at [380, 208] on button "add" at bounding box center [376, 209] width 13 height 10
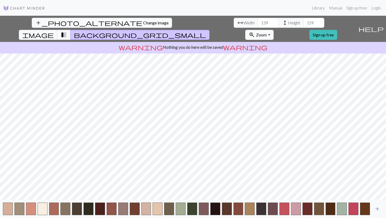
click at [379, 208] on span "add" at bounding box center [377, 208] width 6 height 7
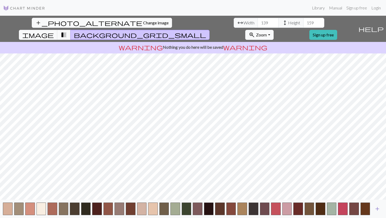
click at [379, 208] on span "add" at bounding box center [377, 208] width 6 height 7
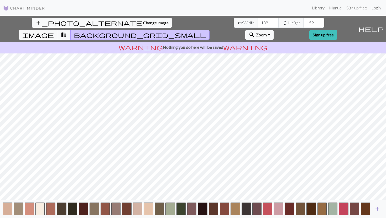
click at [379, 208] on span "add" at bounding box center [377, 208] width 6 height 7
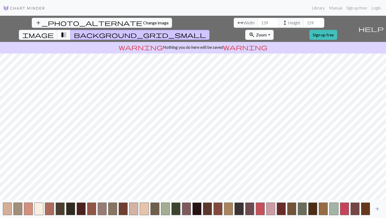
click at [379, 208] on span "add" at bounding box center [377, 208] width 6 height 7
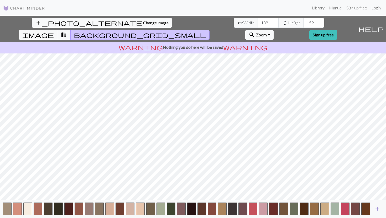
click at [379, 208] on span "add" at bounding box center [377, 208] width 6 height 7
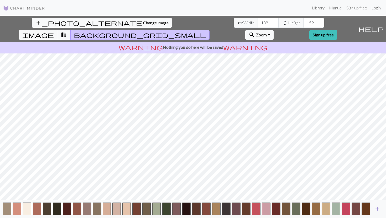
click at [379, 208] on span "add" at bounding box center [377, 208] width 6 height 7
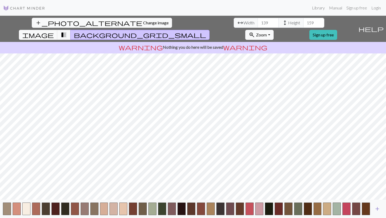
click at [379, 208] on span "add" at bounding box center [377, 208] width 6 height 7
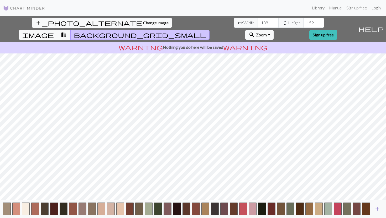
click at [379, 208] on span "add" at bounding box center [377, 208] width 6 height 7
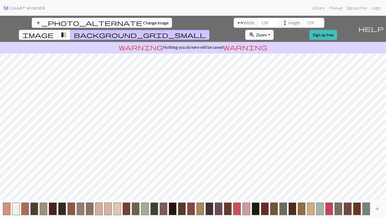
click at [379, 208] on span "add" at bounding box center [377, 208] width 6 height 7
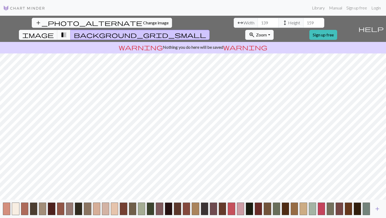
click at [379, 208] on span "add" at bounding box center [377, 208] width 6 height 7
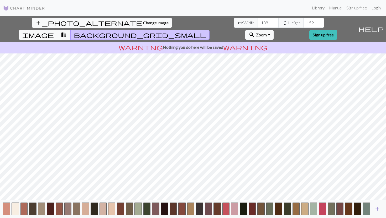
click at [380, 207] on span "add" at bounding box center [377, 208] width 6 height 7
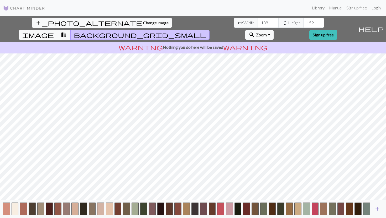
click at [380, 207] on span "add" at bounding box center [377, 208] width 6 height 7
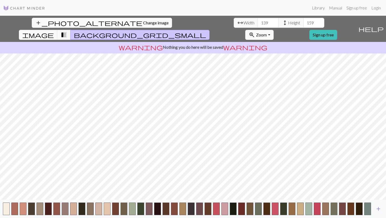
click at [380, 207] on span "add" at bounding box center [378, 208] width 6 height 7
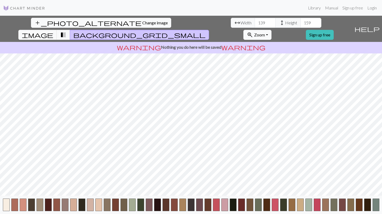
click at [380, 207] on button "add" at bounding box center [386, 205] width 13 height 10
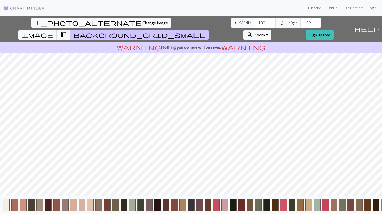
scroll to position [0, 20]
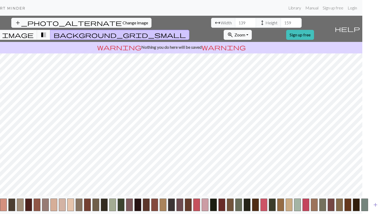
click at [376, 207] on span "add" at bounding box center [375, 204] width 6 height 7
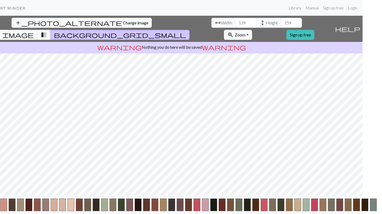
scroll to position [0, 28]
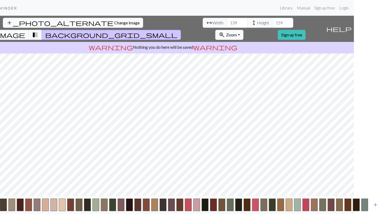
click at [377, 208] on span "add" at bounding box center [375, 204] width 6 height 7
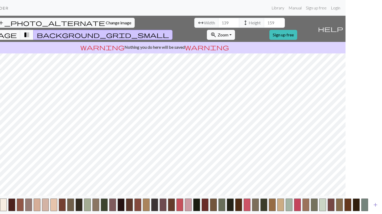
click at [375, 206] on span "add" at bounding box center [375, 204] width 6 height 7
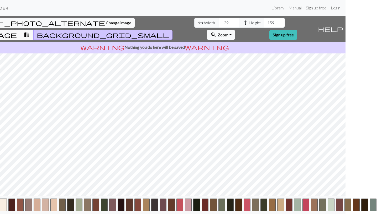
scroll to position [0, 45]
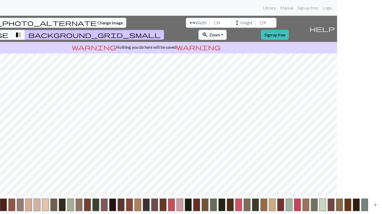
click at [375, 205] on span "add" at bounding box center [375, 204] width 6 height 7
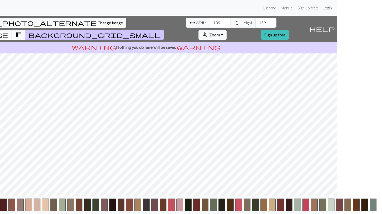
scroll to position [0, 53]
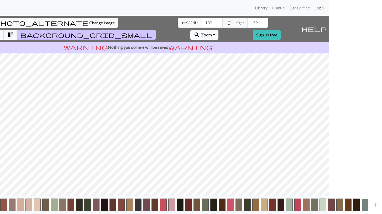
click at [362, 207] on button "button" at bounding box center [364, 205] width 7 height 13
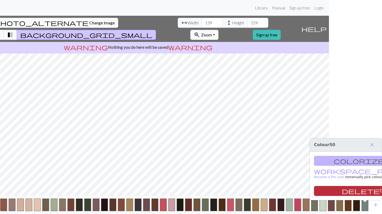
click at [358, 190] on button "delete Delete" at bounding box center [367, 191] width 107 height 10
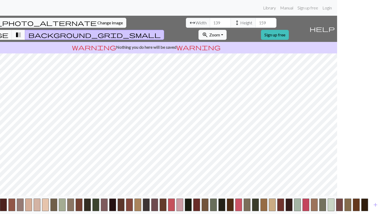
scroll to position [0, 45]
click at [337, 209] on html "Library Manual Sign up free Login add_photo_alternate Change image arrow_range …" at bounding box center [146, 107] width 382 height 214
click at [366, 209] on button "button" at bounding box center [364, 205] width 7 height 13
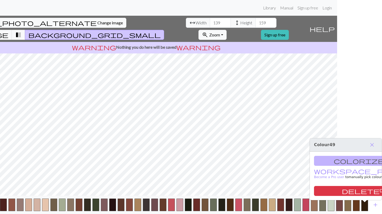
click at [358, 190] on button "delete Delete" at bounding box center [367, 191] width 107 height 10
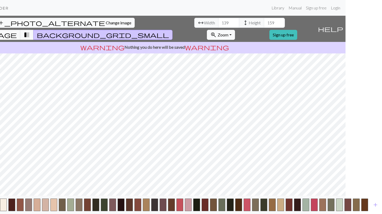
scroll to position [0, 36]
click at [365, 210] on button "button" at bounding box center [364, 205] width 7 height 13
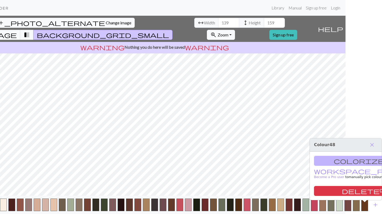
click at [361, 185] on div "colorize Dropper workspace_premium Become a Pro user to manually pick colours f…" at bounding box center [346, 176] width 72 height 49
click at [361, 189] on button "delete Delete" at bounding box center [367, 191] width 107 height 10
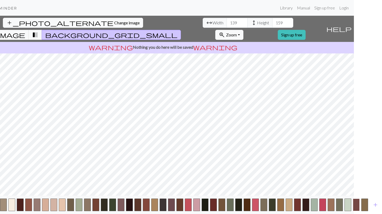
scroll to position [0, 28]
click at [366, 211] on button "button" at bounding box center [364, 205] width 7 height 13
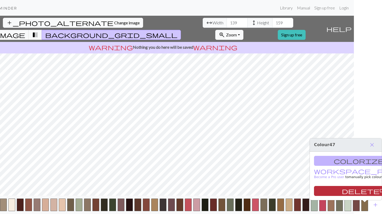
click at [357, 190] on button "delete Delete" at bounding box center [367, 191] width 107 height 10
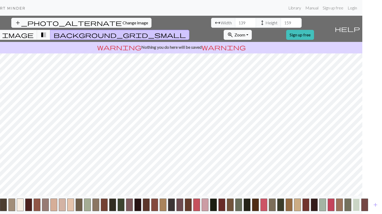
scroll to position [0, 20]
click at [359, 207] on button "button" at bounding box center [356, 205] width 7 height 13
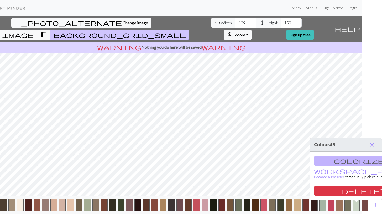
click at [366, 209] on button "button" at bounding box center [364, 205] width 7 height 13
click at [360, 193] on button "delete Delete" at bounding box center [367, 191] width 107 height 10
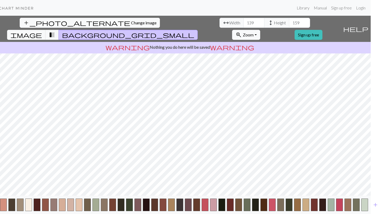
scroll to position [0, 11]
click at [365, 207] on button "button" at bounding box center [364, 205] width 7 height 13
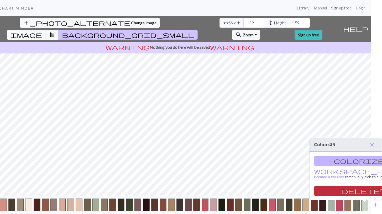
click at [363, 191] on button "delete Delete" at bounding box center [367, 191] width 107 height 10
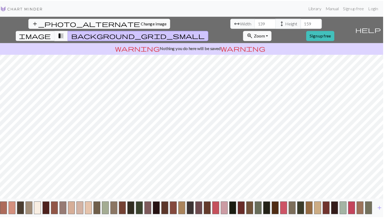
scroll to position [0, 0]
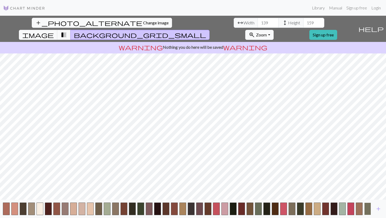
click at [370, 207] on button "button" at bounding box center [367, 209] width 7 height 13
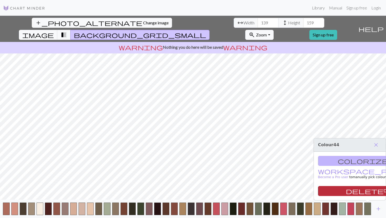
click at [364, 191] on button "delete Delete" at bounding box center [371, 191] width 107 height 10
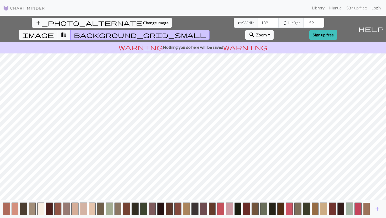
click at [365, 209] on button "button" at bounding box center [366, 209] width 7 height 13
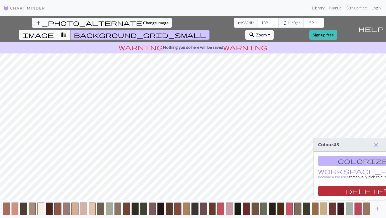
click at [362, 191] on button "delete Delete" at bounding box center [371, 191] width 107 height 10
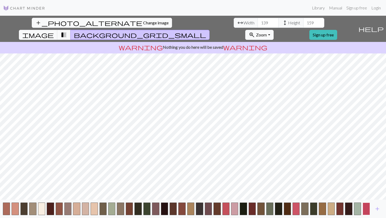
click at [366, 211] on button "button" at bounding box center [365, 209] width 7 height 13
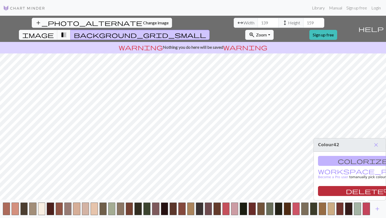
click at [362, 193] on button "delete Delete" at bounding box center [371, 191] width 107 height 10
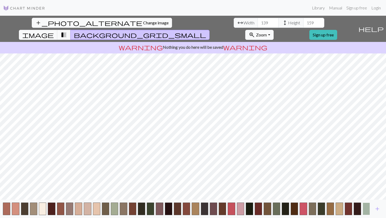
click at [366, 209] on button "button" at bounding box center [365, 209] width 7 height 13
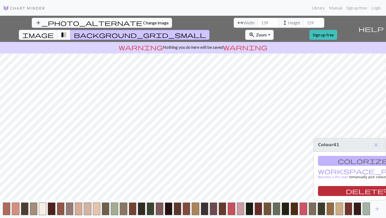
click at [363, 193] on button "delete Delete" at bounding box center [371, 191] width 107 height 10
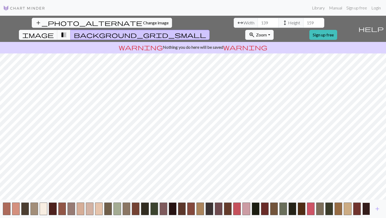
click at [368, 210] on button "button" at bounding box center [366, 209] width 8 height 13
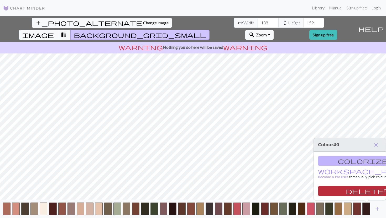
click at [366, 190] on button "delete Delete" at bounding box center [371, 191] width 107 height 10
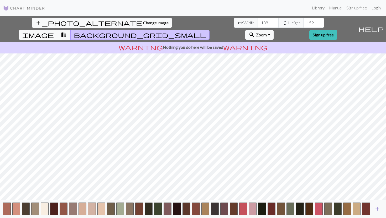
click at [376, 210] on span "add" at bounding box center [377, 208] width 6 height 7
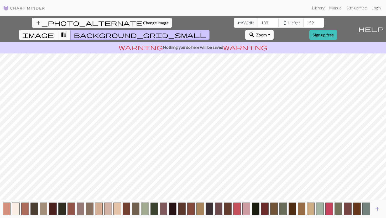
click at [379, 207] on span "add" at bounding box center [377, 208] width 6 height 7
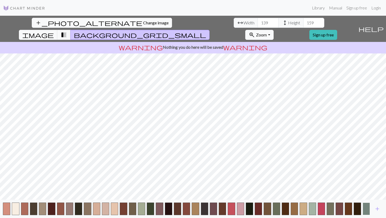
click at [367, 209] on button "button" at bounding box center [365, 209] width 7 height 13
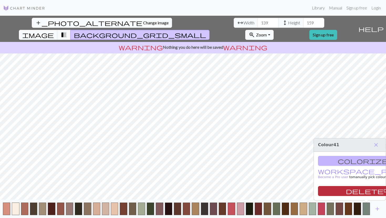
click at [365, 193] on button "delete Delete" at bounding box center [371, 191] width 107 height 10
